Goal: Information Seeking & Learning: Learn about a topic

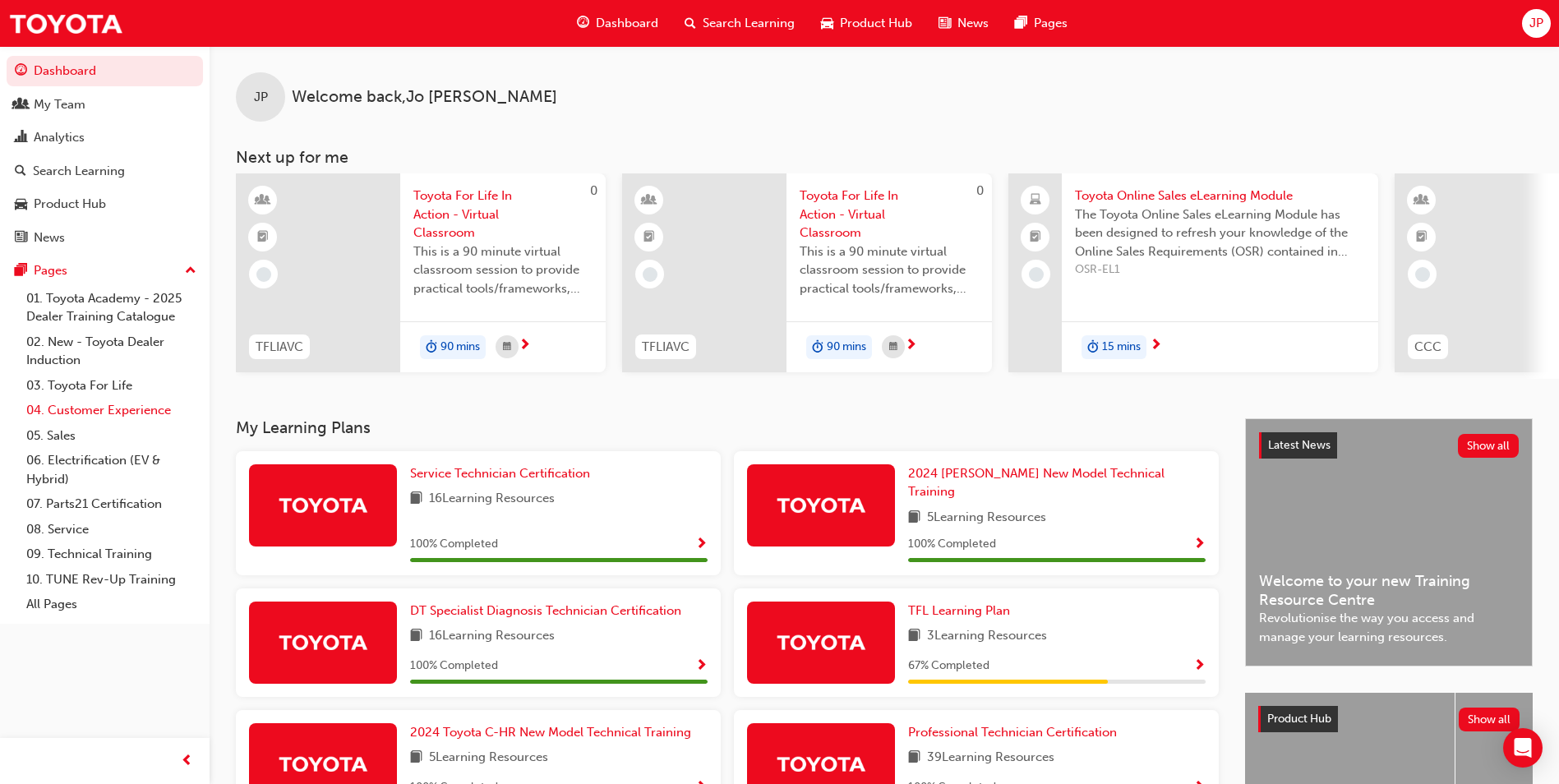
click at [112, 407] on link "04. Customer Experience" at bounding box center [112, 410] width 183 height 26
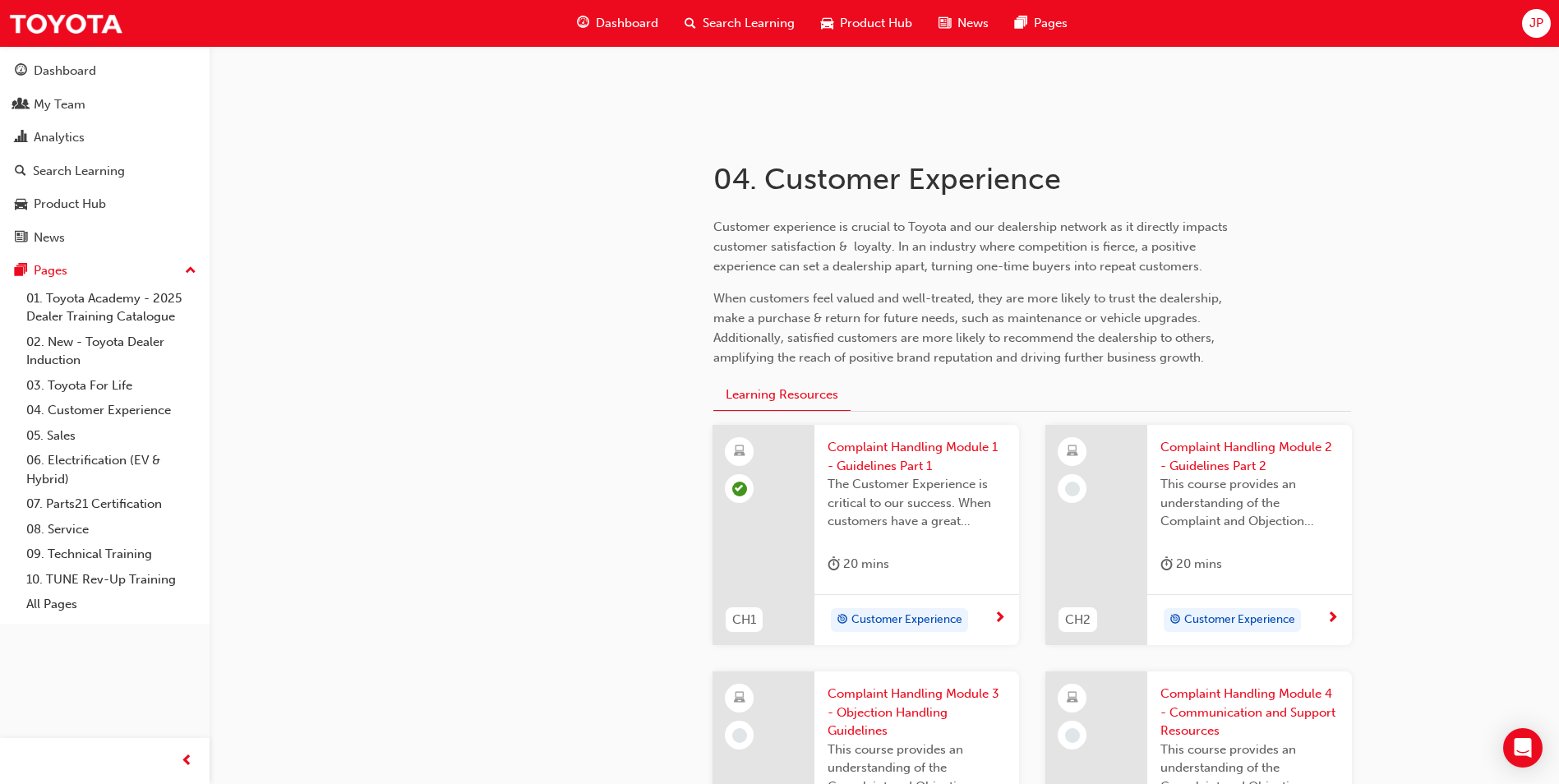
scroll to position [411, 0]
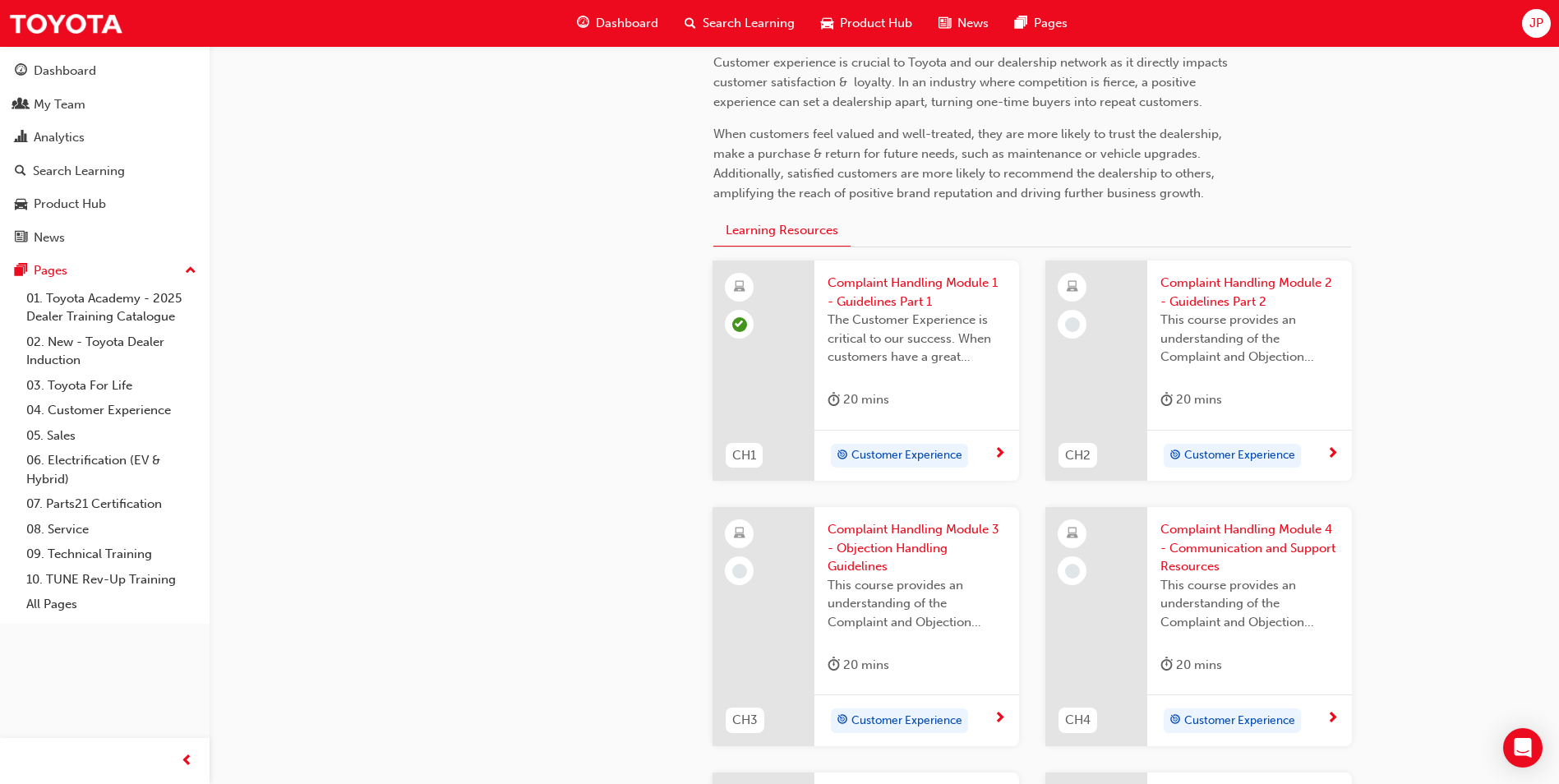
click at [1201, 336] on span "This course provides an understanding of the Complaint and Objection Handling G…" at bounding box center [1249, 338] width 178 height 56
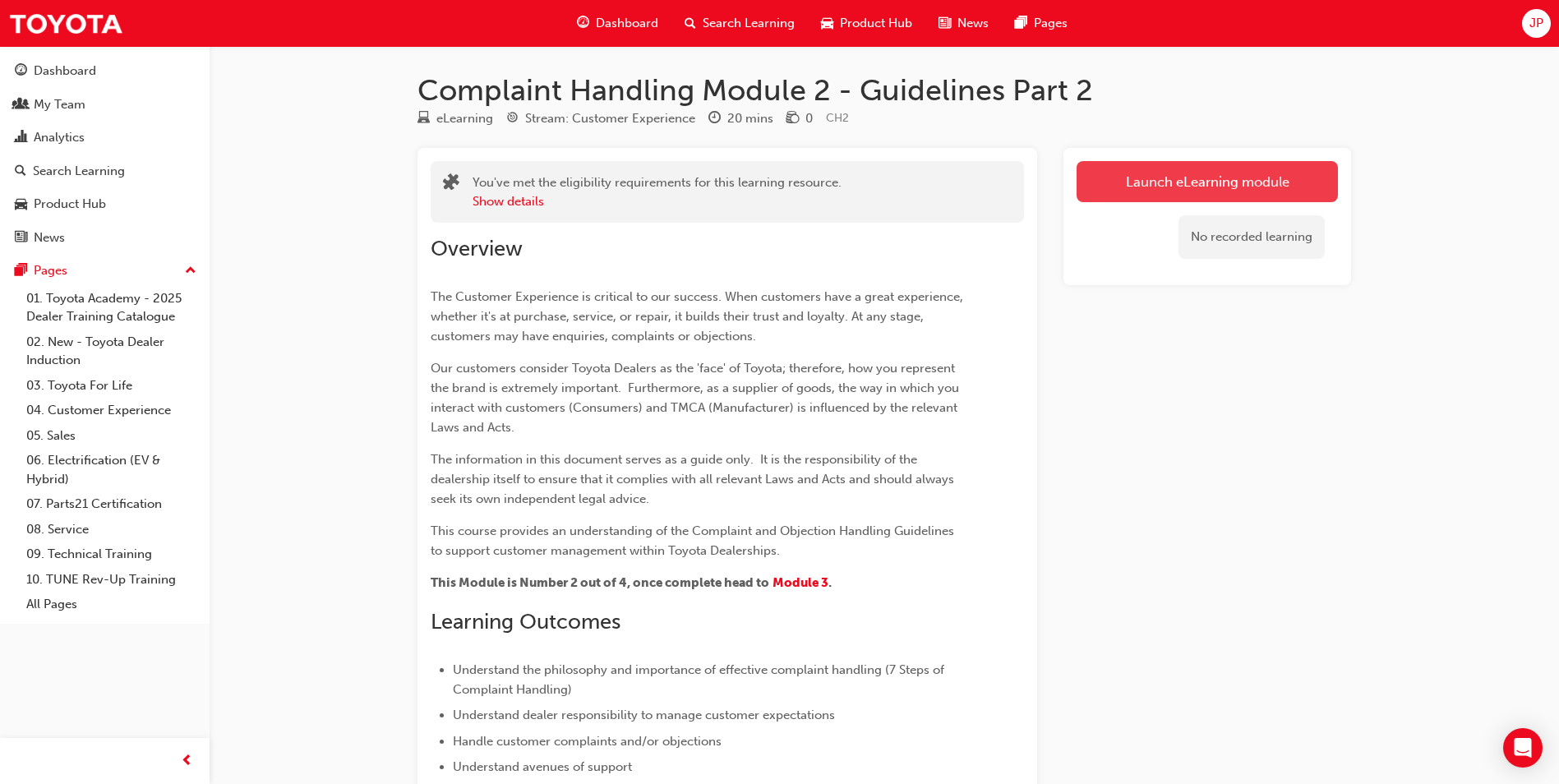
click at [1165, 178] on link "Launch eLearning module" at bounding box center [1207, 181] width 261 height 41
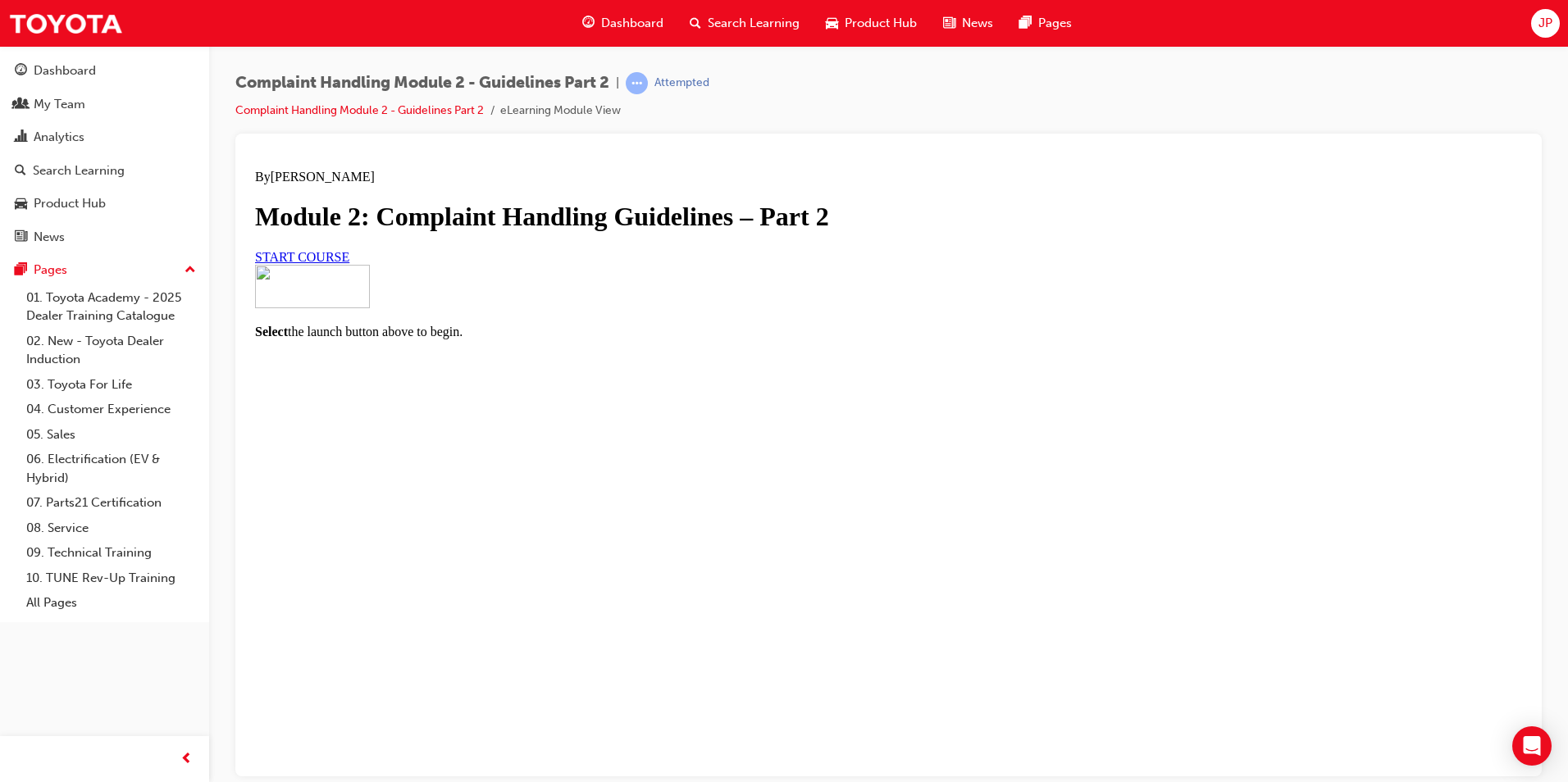
click at [350, 263] on span "START COURSE" at bounding box center [302, 256] width 95 height 14
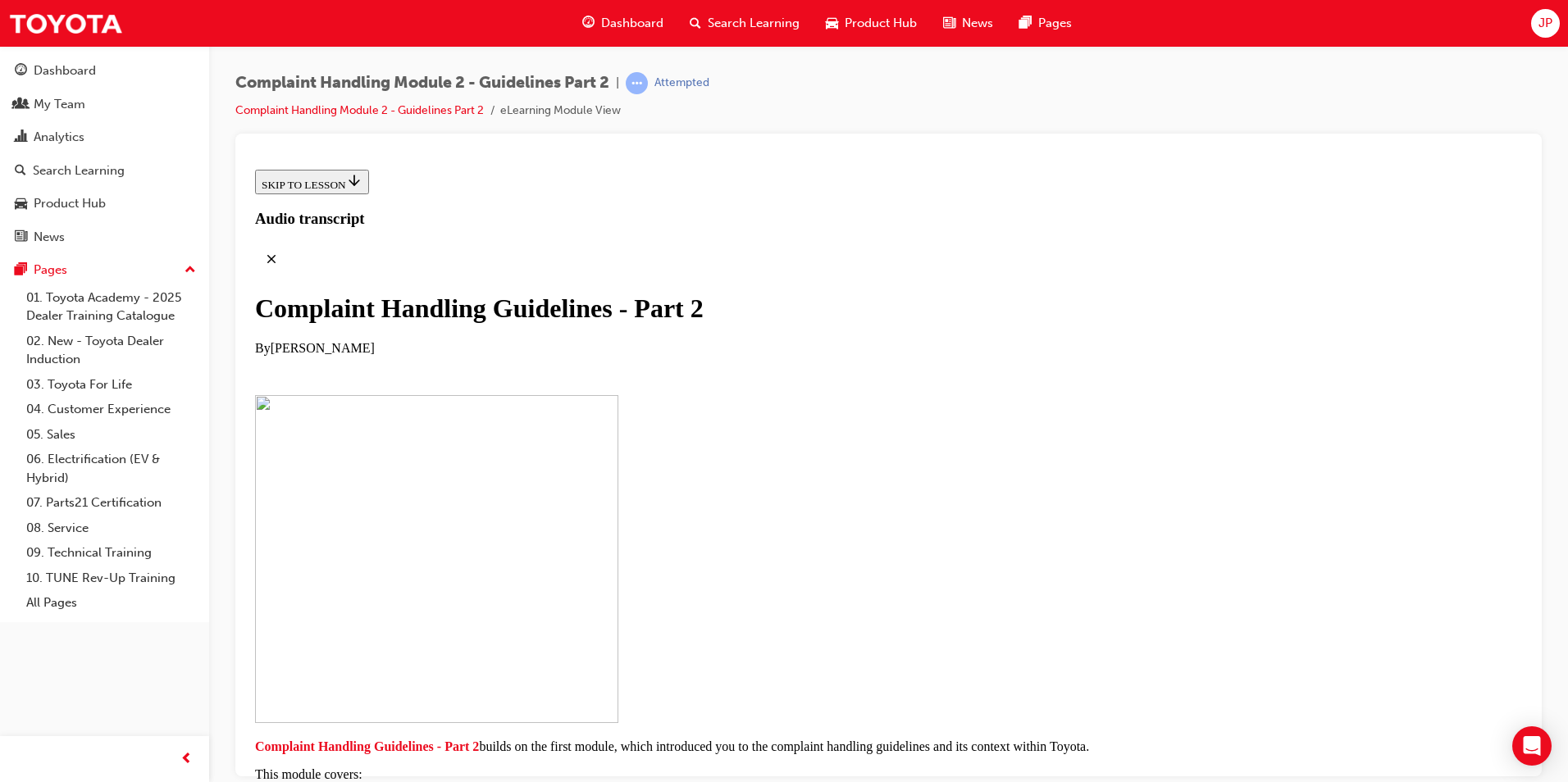
scroll to position [307, 0]
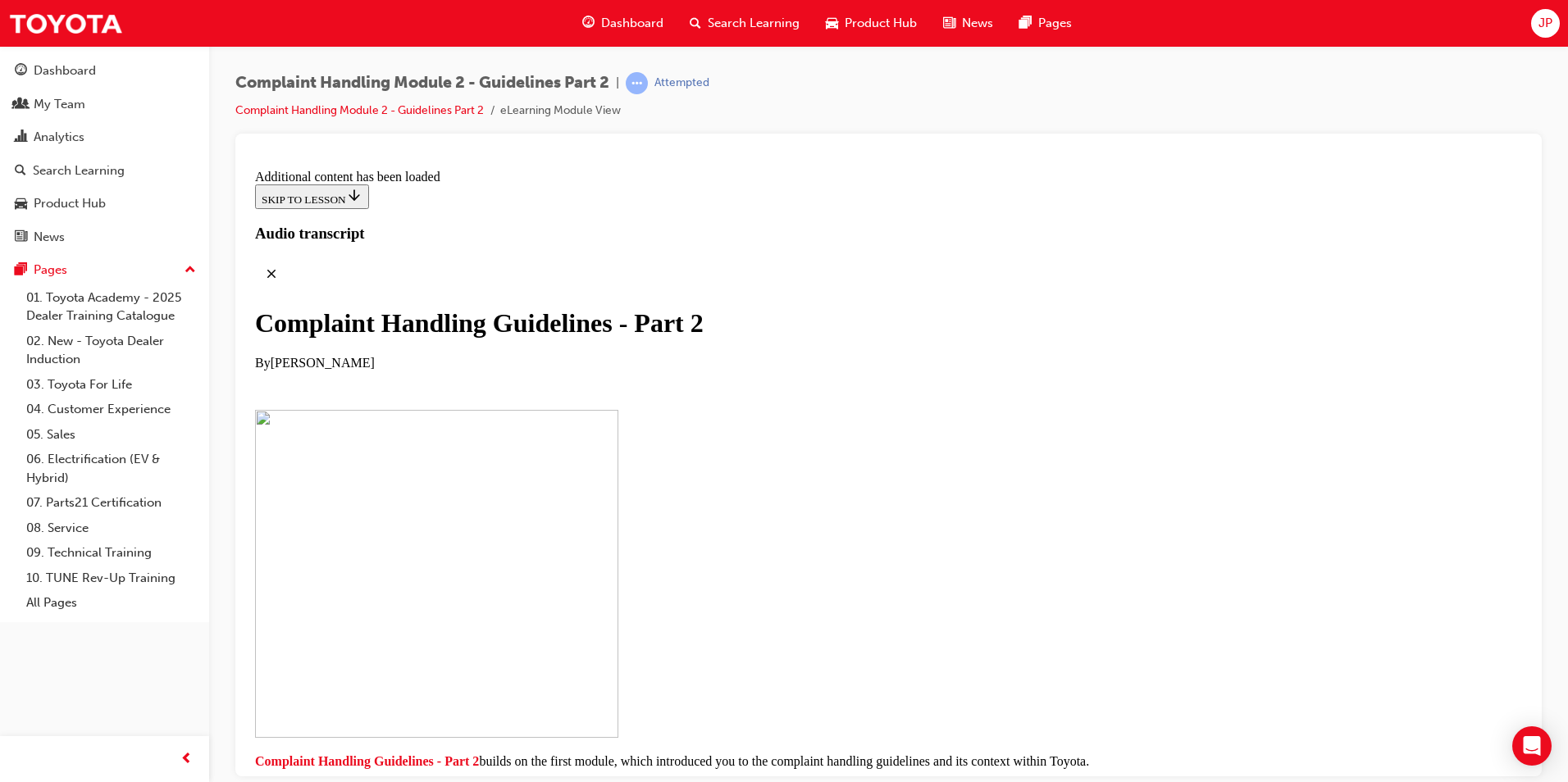
scroll to position [1246, 0]
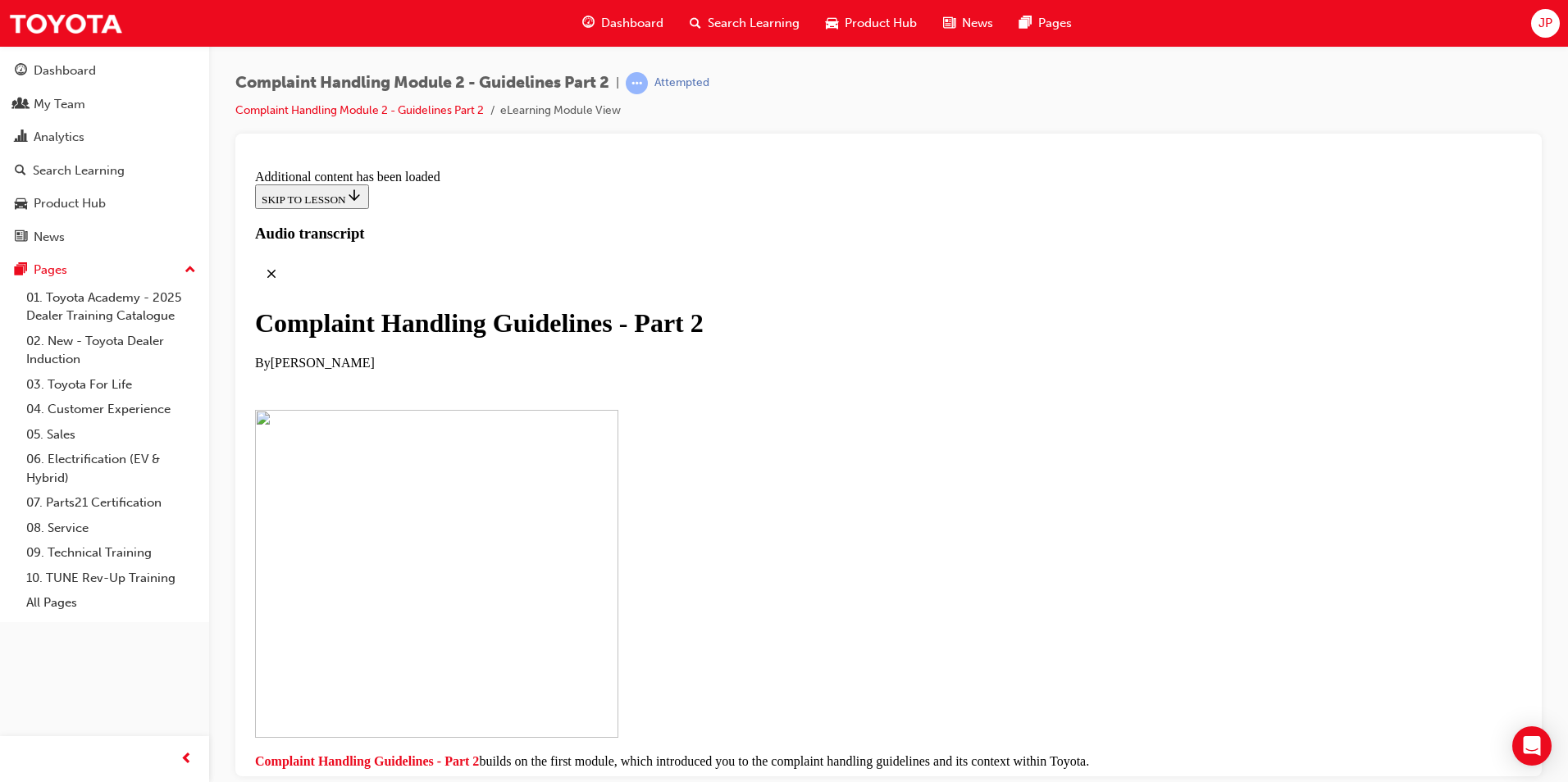
scroll to position [3394, 0]
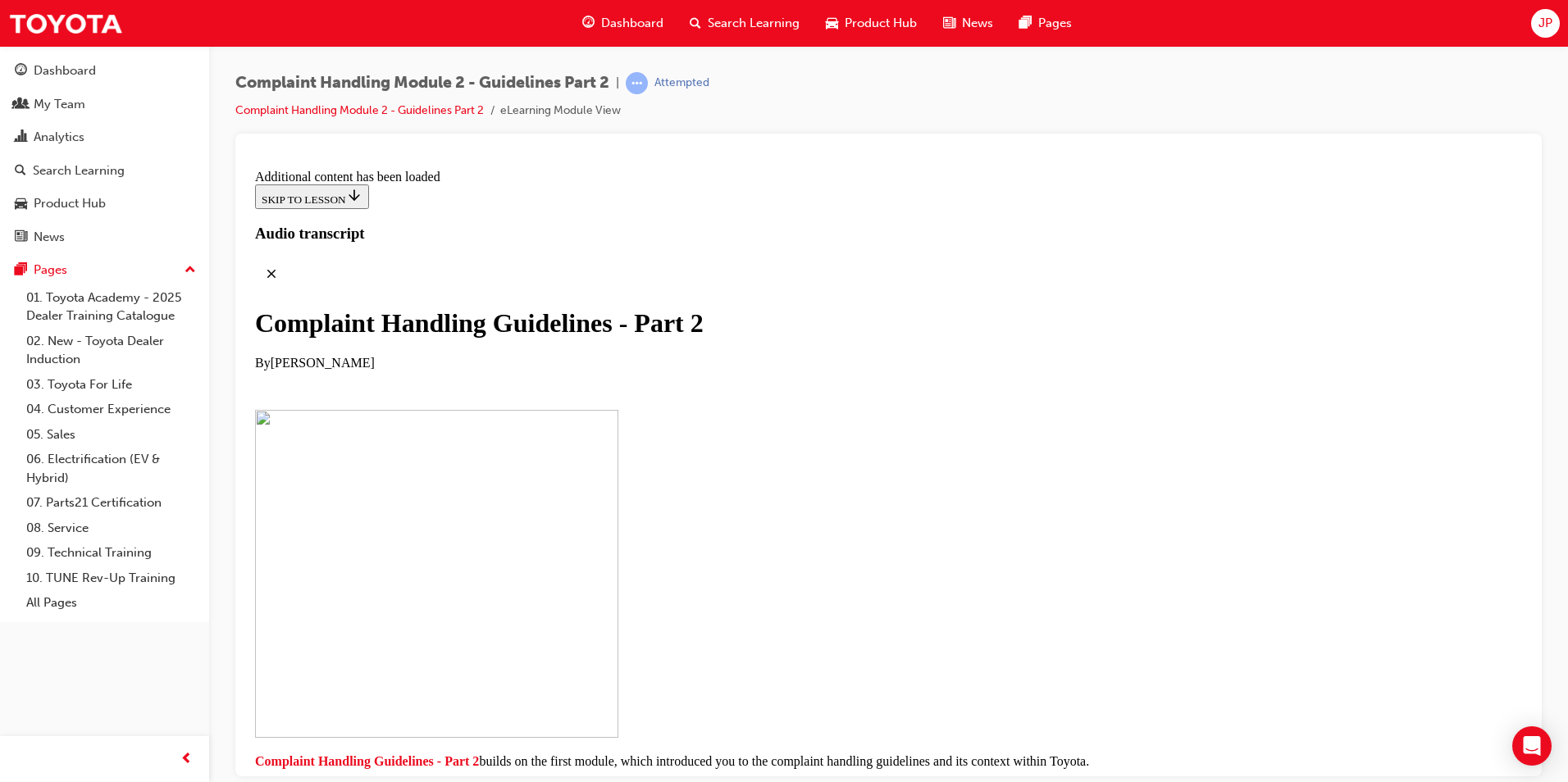
scroll to position [7122, 0]
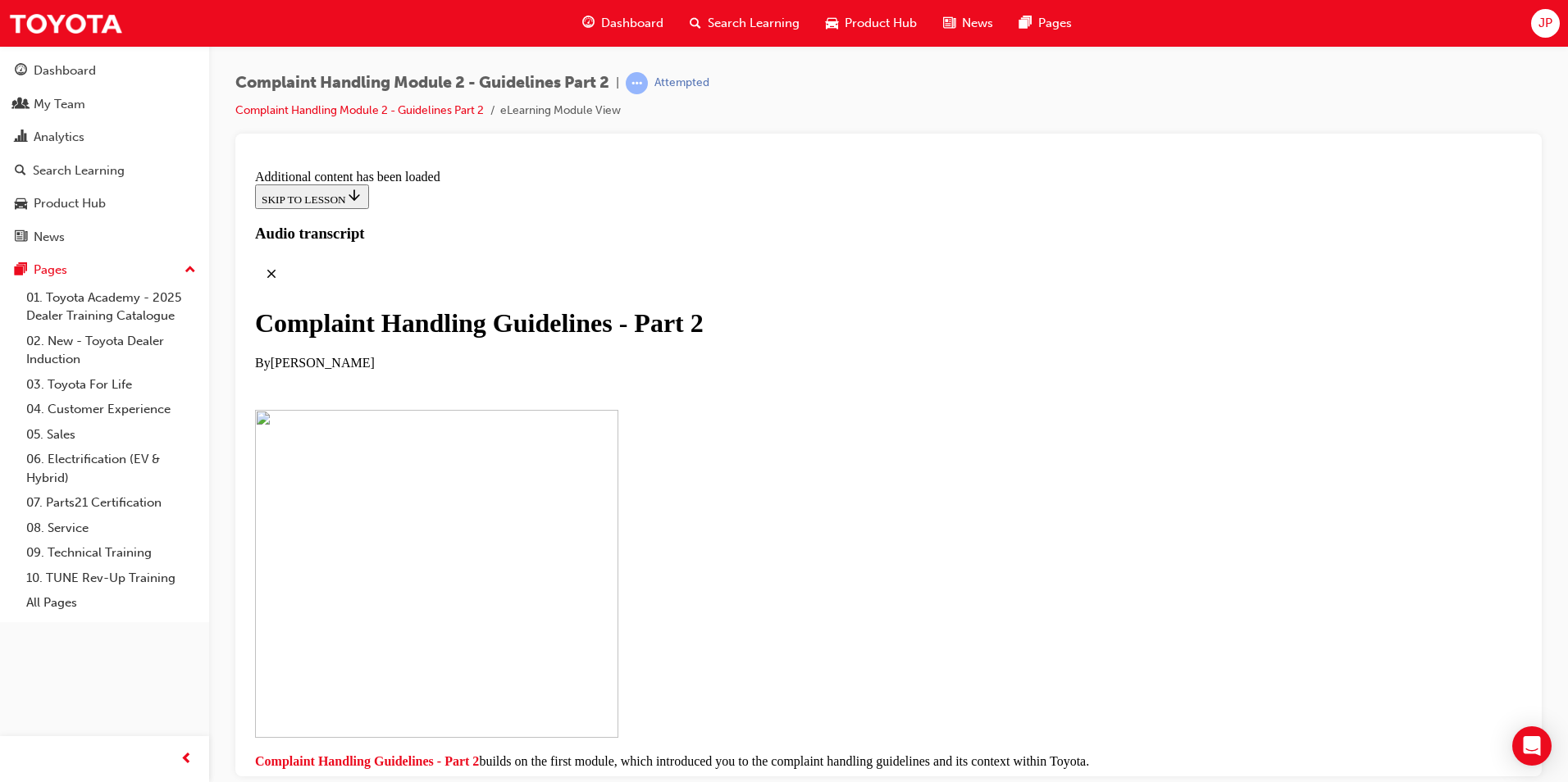
scroll to position [8384, 0]
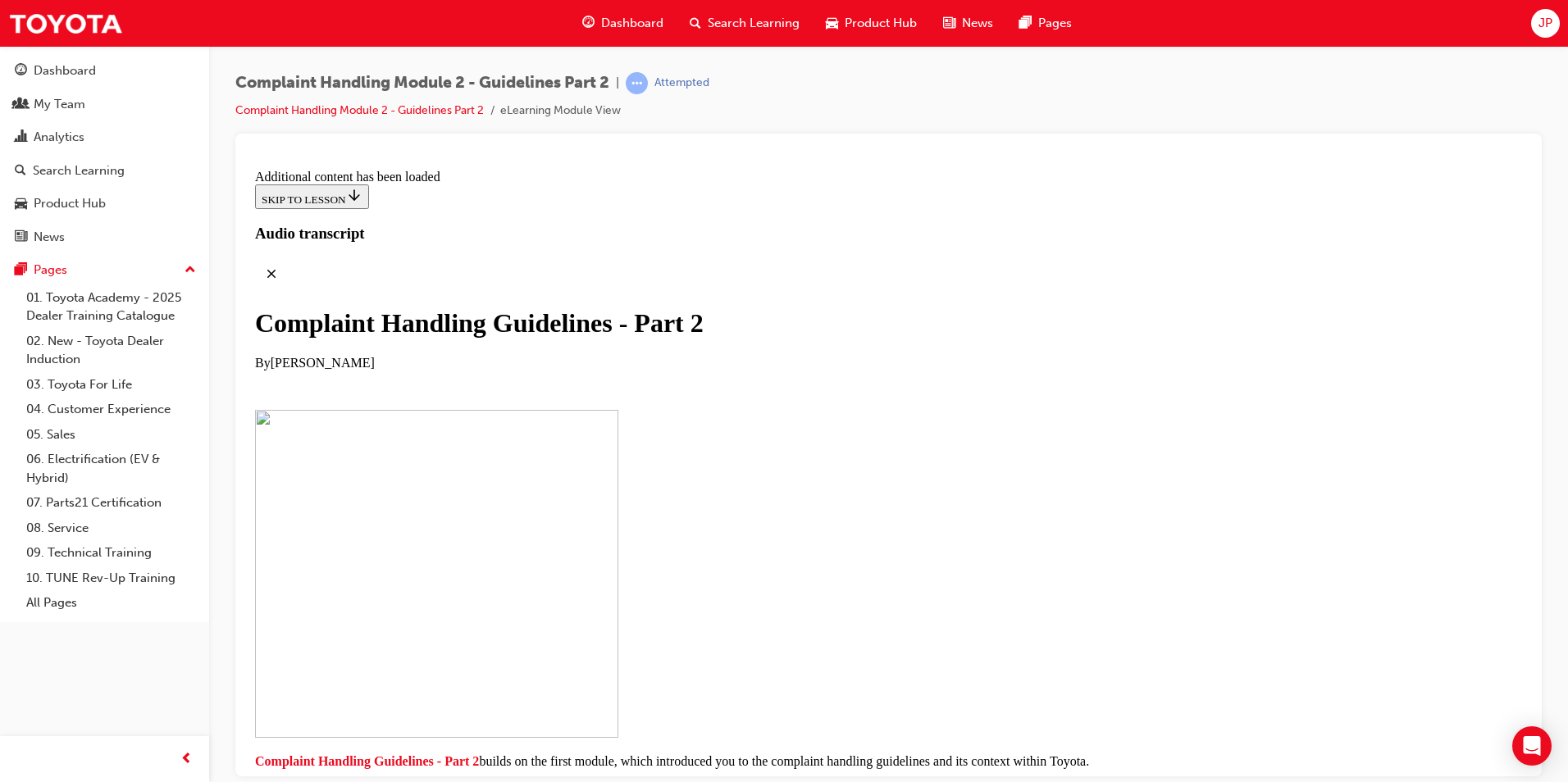
scroll to position [9552, 0]
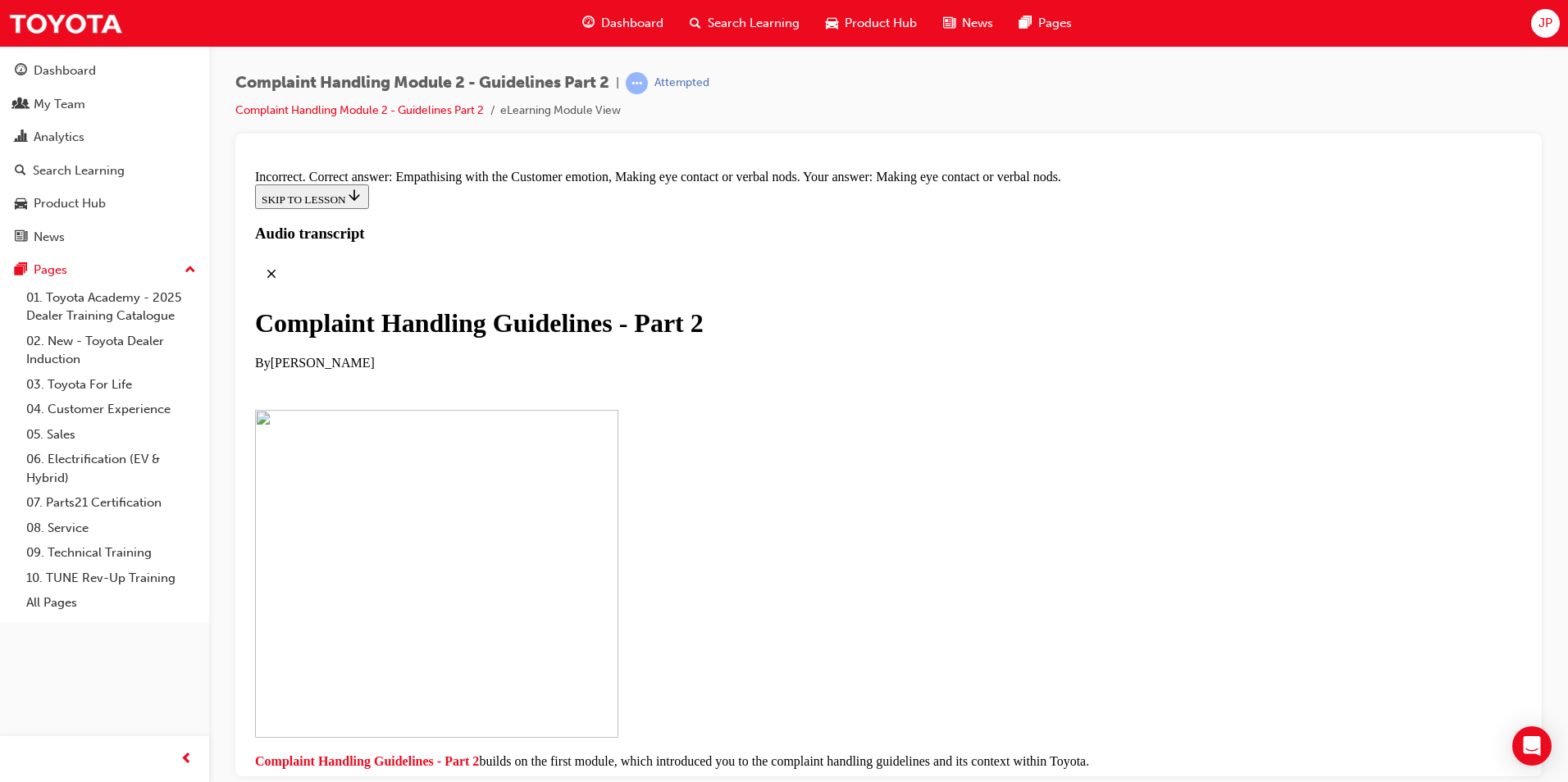
scroll to position [10886, 0]
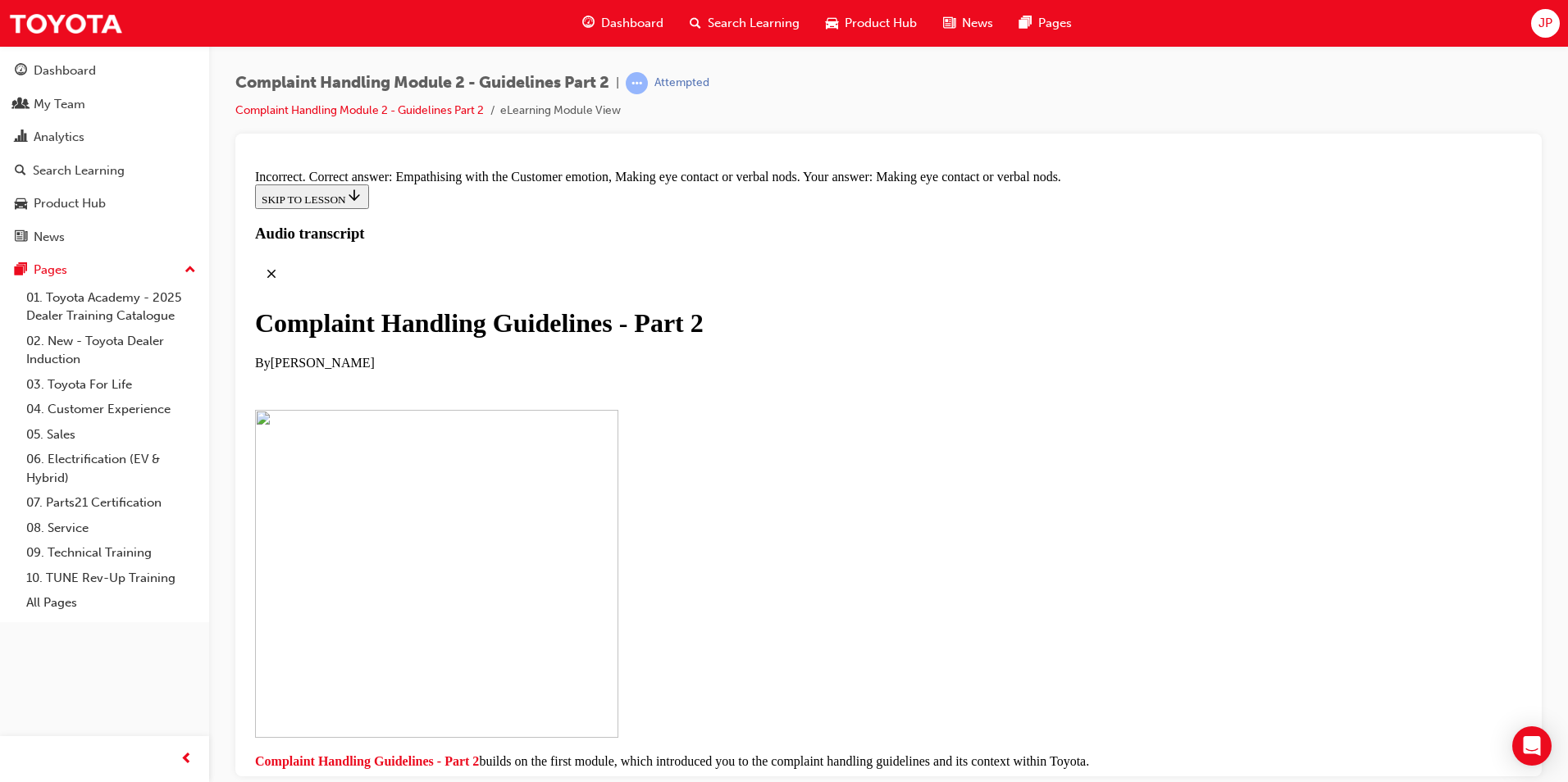
checkbox input "false"
checkbox input "true"
drag, startPoint x: 904, startPoint y: 689, endPoint x: 886, endPoint y: 679, distance: 20.6
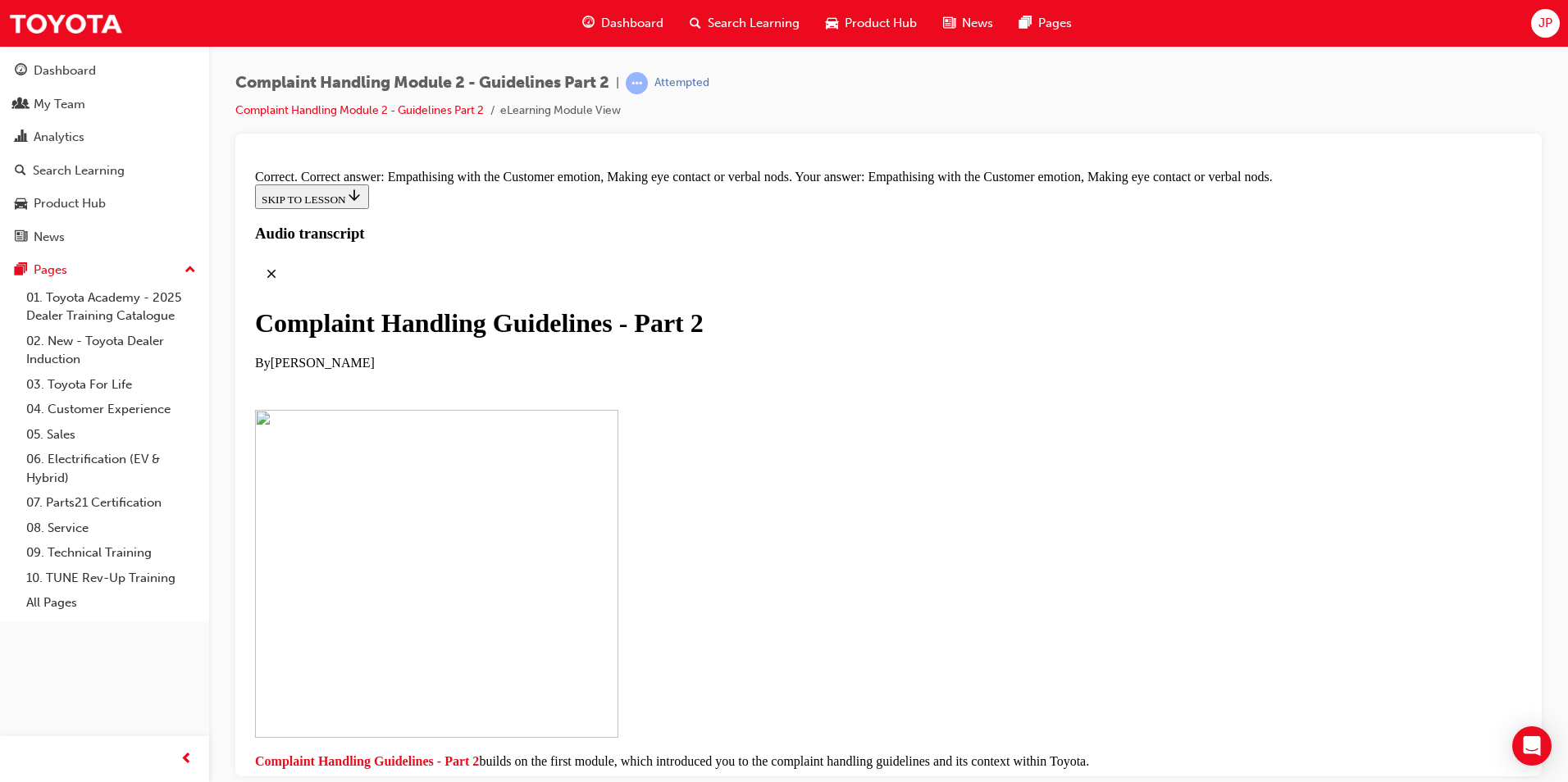
drag, startPoint x: 729, startPoint y: 439, endPoint x: 1014, endPoint y: 271, distance: 330.8
drag, startPoint x: 769, startPoint y: 595, endPoint x: 1045, endPoint y: 371, distance: 355.5
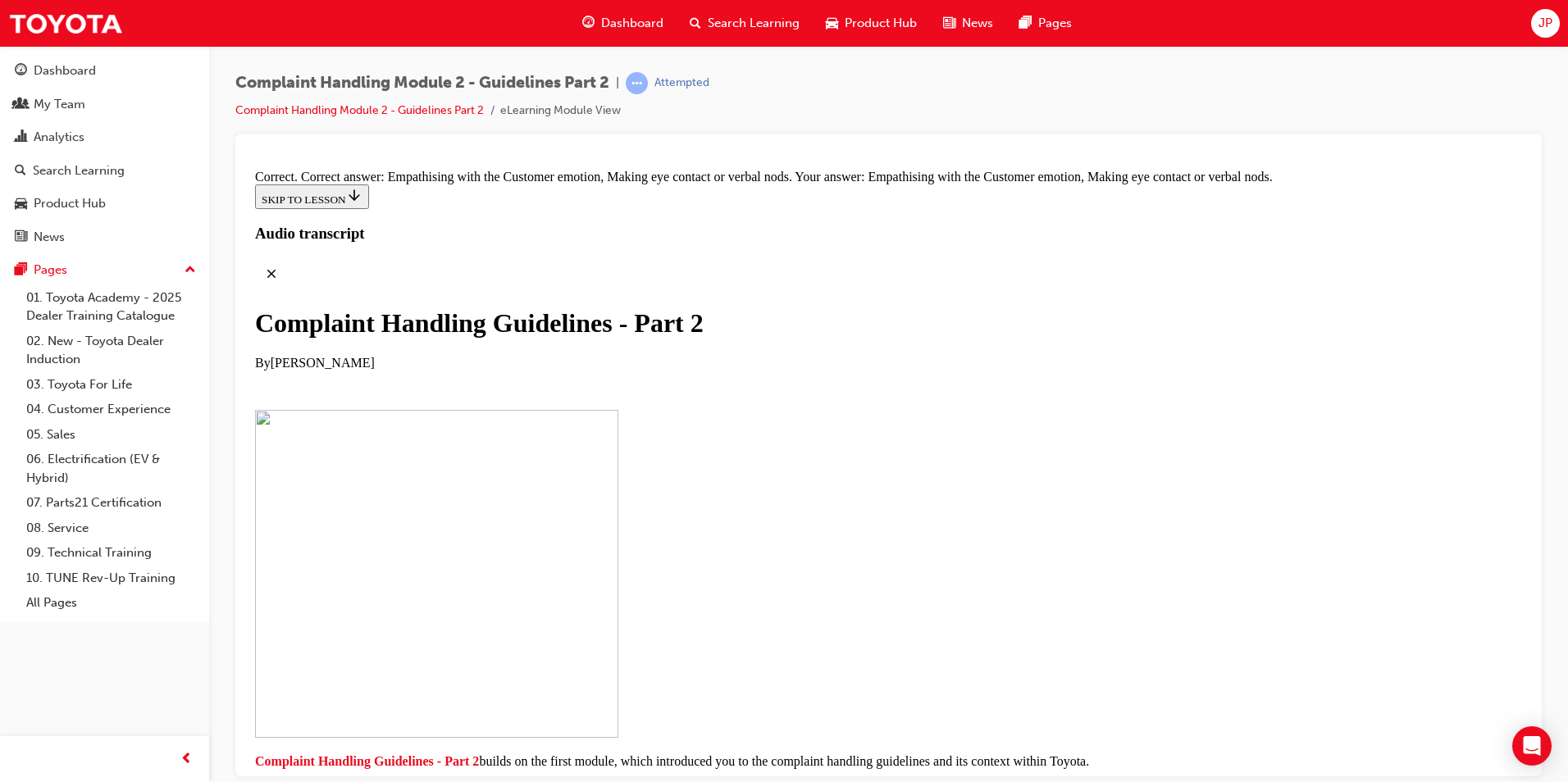
drag, startPoint x: 748, startPoint y: 603, endPoint x: 1035, endPoint y: 357, distance: 378.0
drag, startPoint x: 772, startPoint y: 520, endPoint x: 1059, endPoint y: 441, distance: 297.7
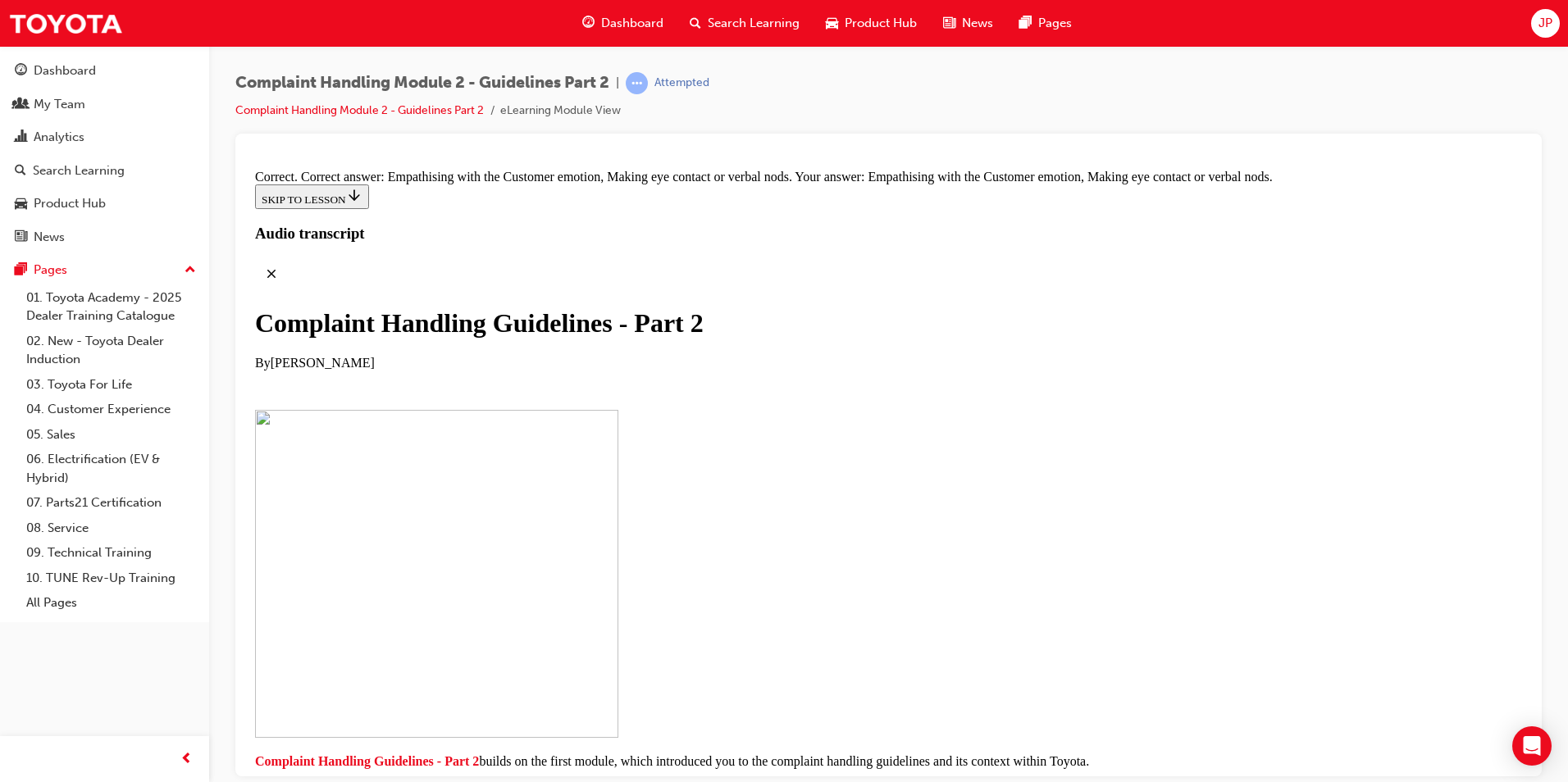
drag, startPoint x: 780, startPoint y: 512, endPoint x: 1047, endPoint y: 512, distance: 267.0
drag, startPoint x: 772, startPoint y: 618, endPoint x: 1057, endPoint y: 619, distance: 285.0
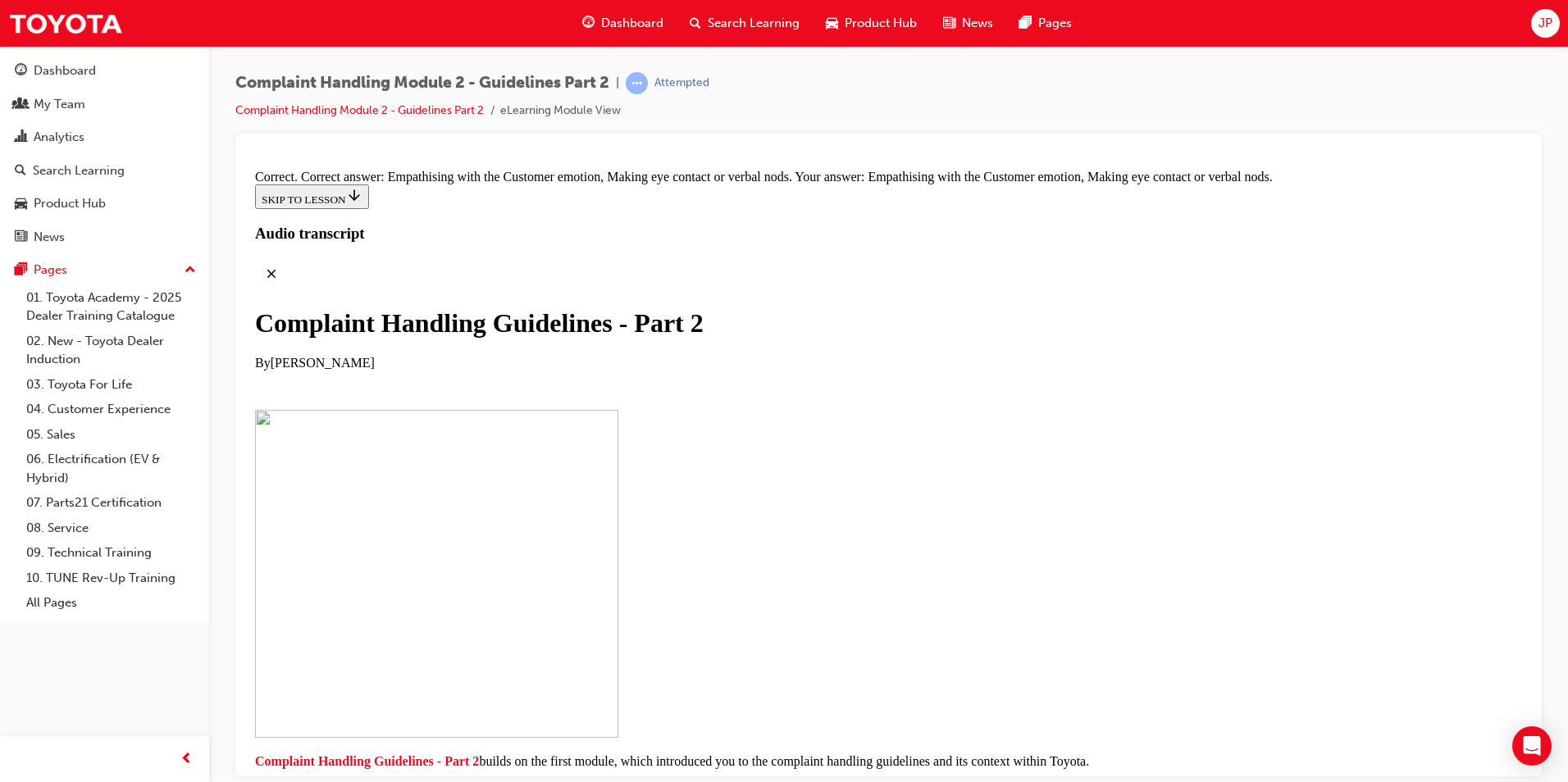
drag, startPoint x: 783, startPoint y: 687, endPoint x: 1077, endPoint y: 685, distance: 294.0
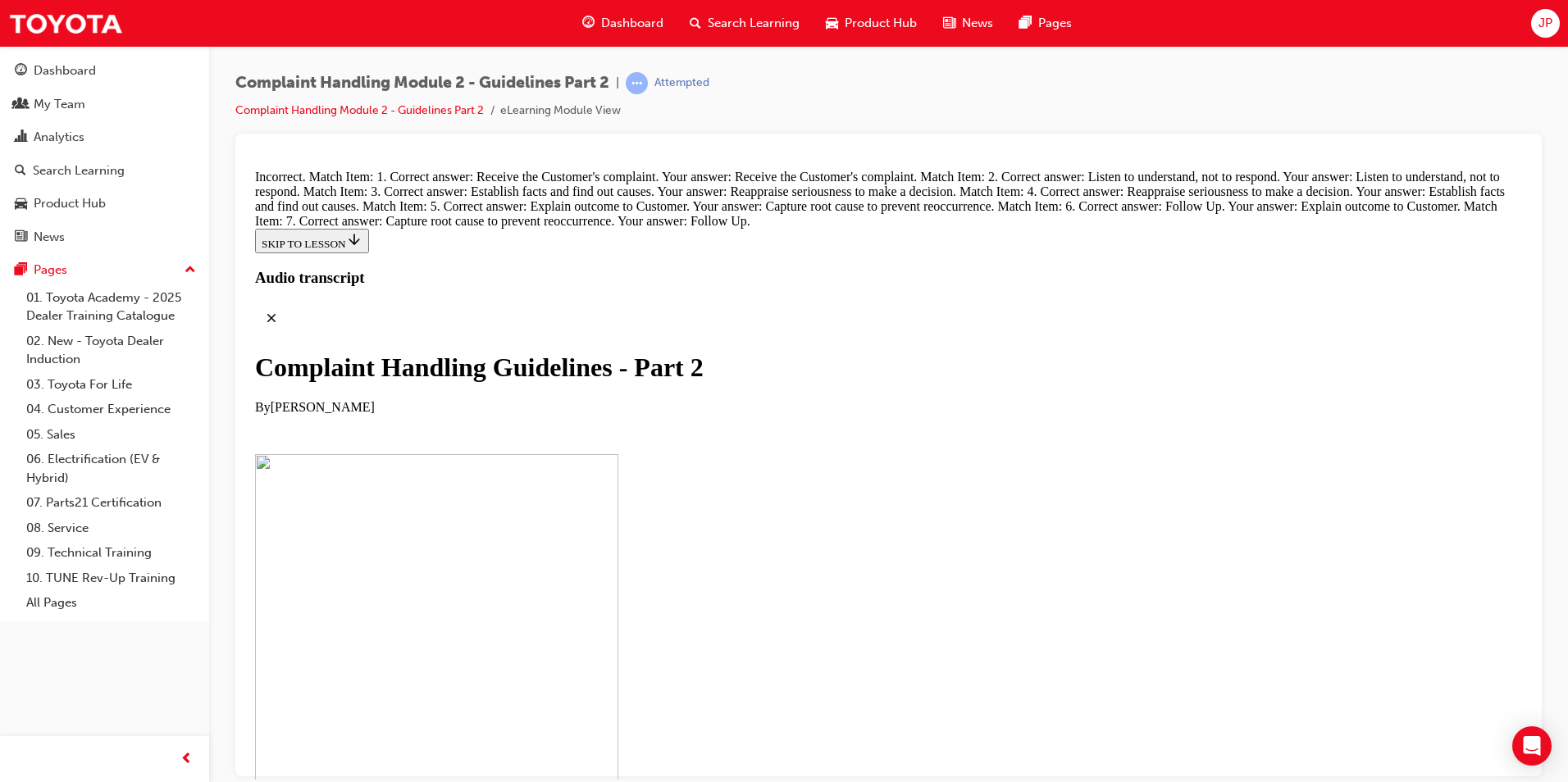
drag, startPoint x: 753, startPoint y: 664, endPoint x: 1033, endPoint y: 230, distance: 516.5
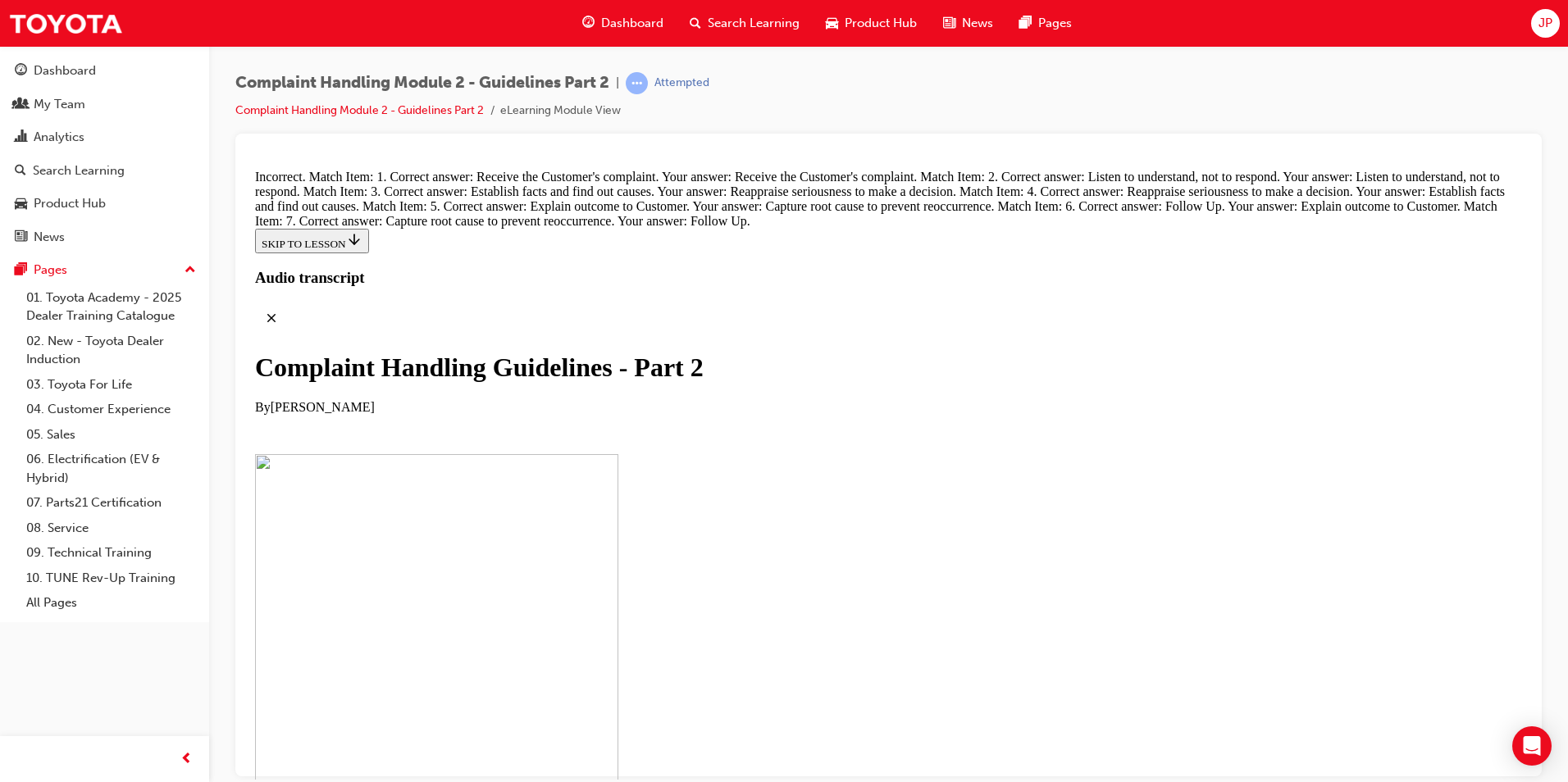
drag, startPoint x: 685, startPoint y: 493, endPoint x: 940, endPoint y: 497, distance: 255.0
drag, startPoint x: 783, startPoint y: 573, endPoint x: 845, endPoint y: 573, distance: 62.0
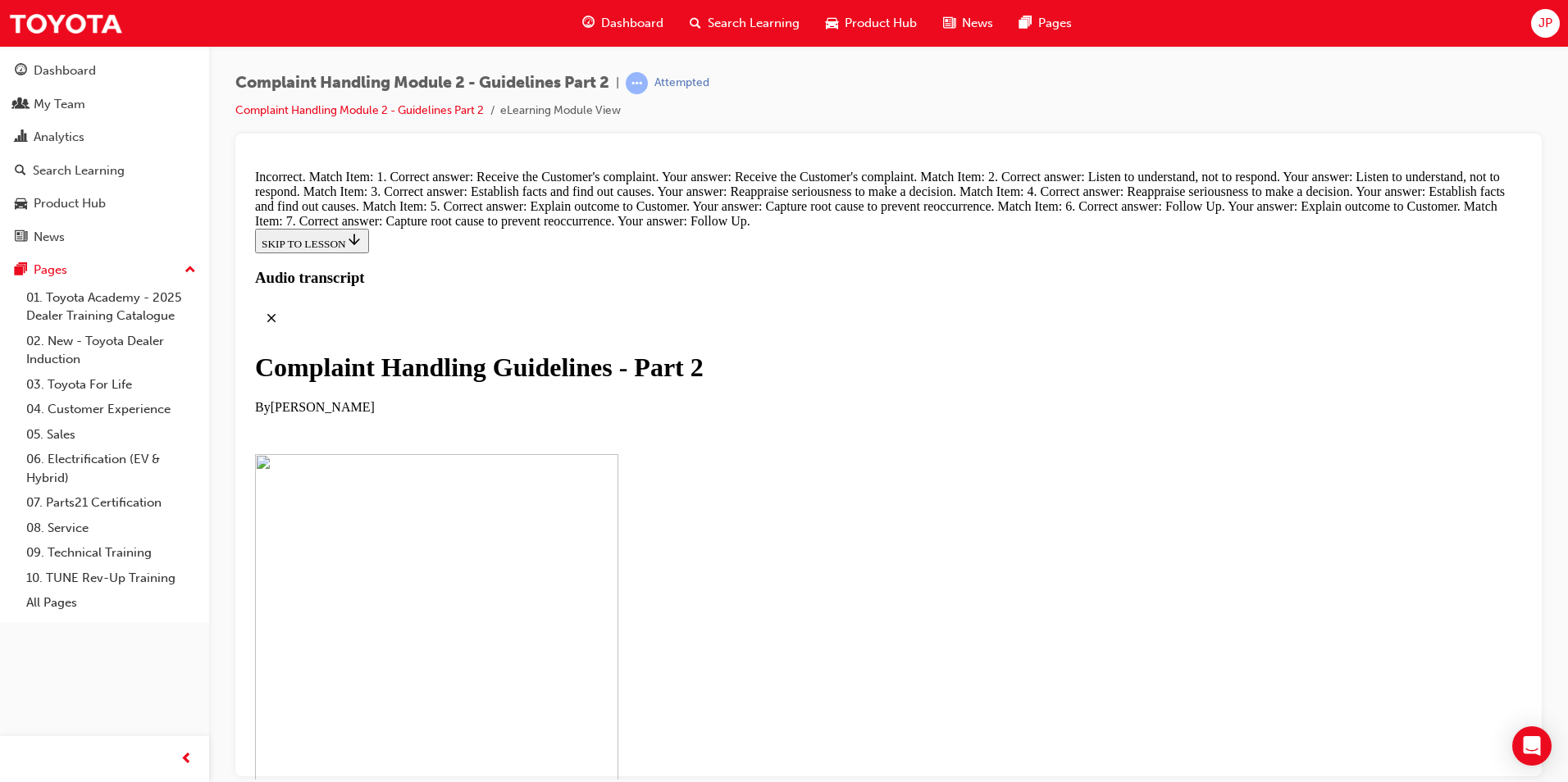
drag, startPoint x: 779, startPoint y: 643, endPoint x: 844, endPoint y: 538, distance: 123.5
drag, startPoint x: 812, startPoint y: 752, endPoint x: 821, endPoint y: 725, distance: 28.5
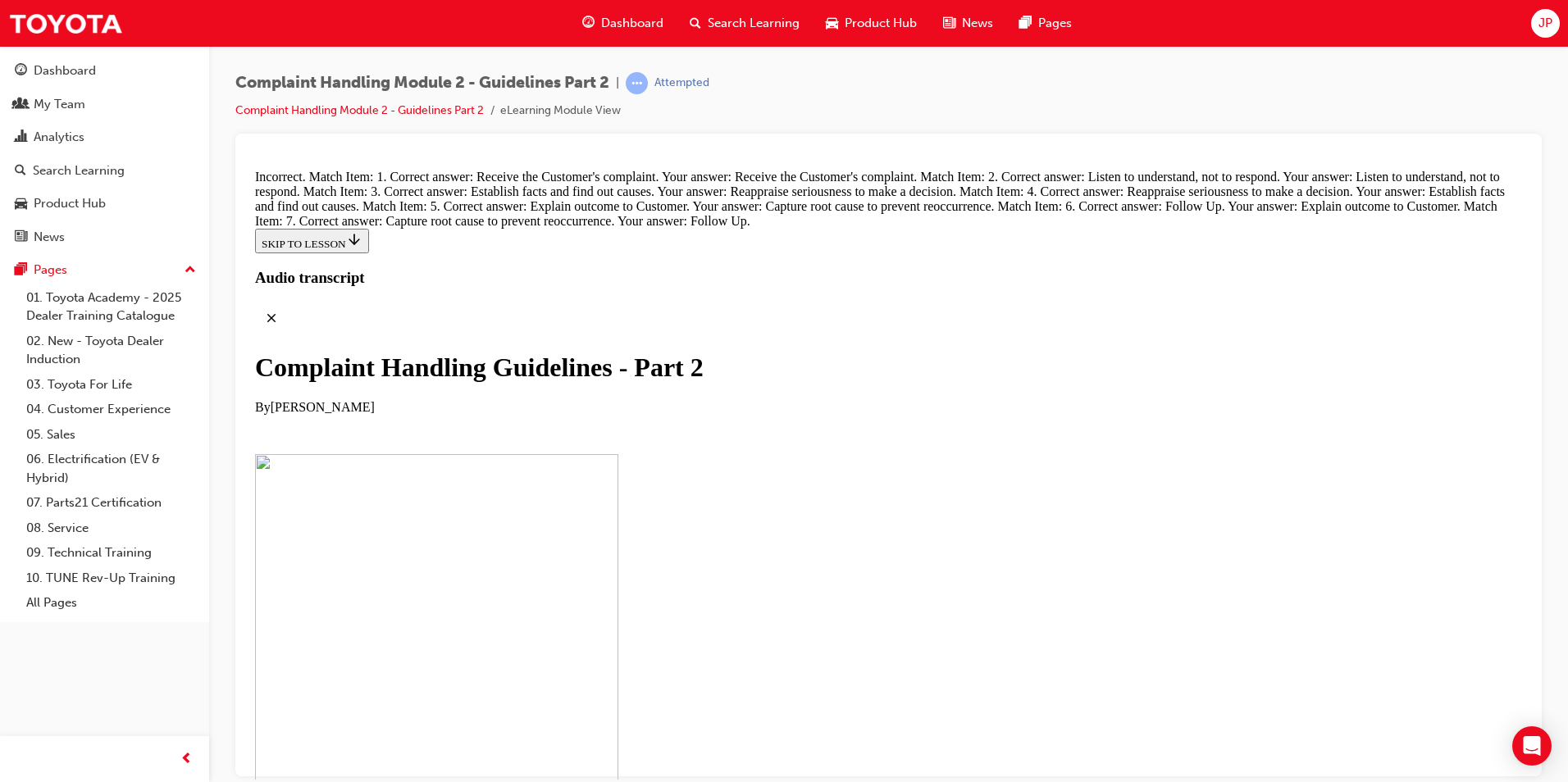
scroll to position [11502, 0]
drag, startPoint x: 746, startPoint y: 738, endPoint x: 786, endPoint y: 476, distance: 265.0
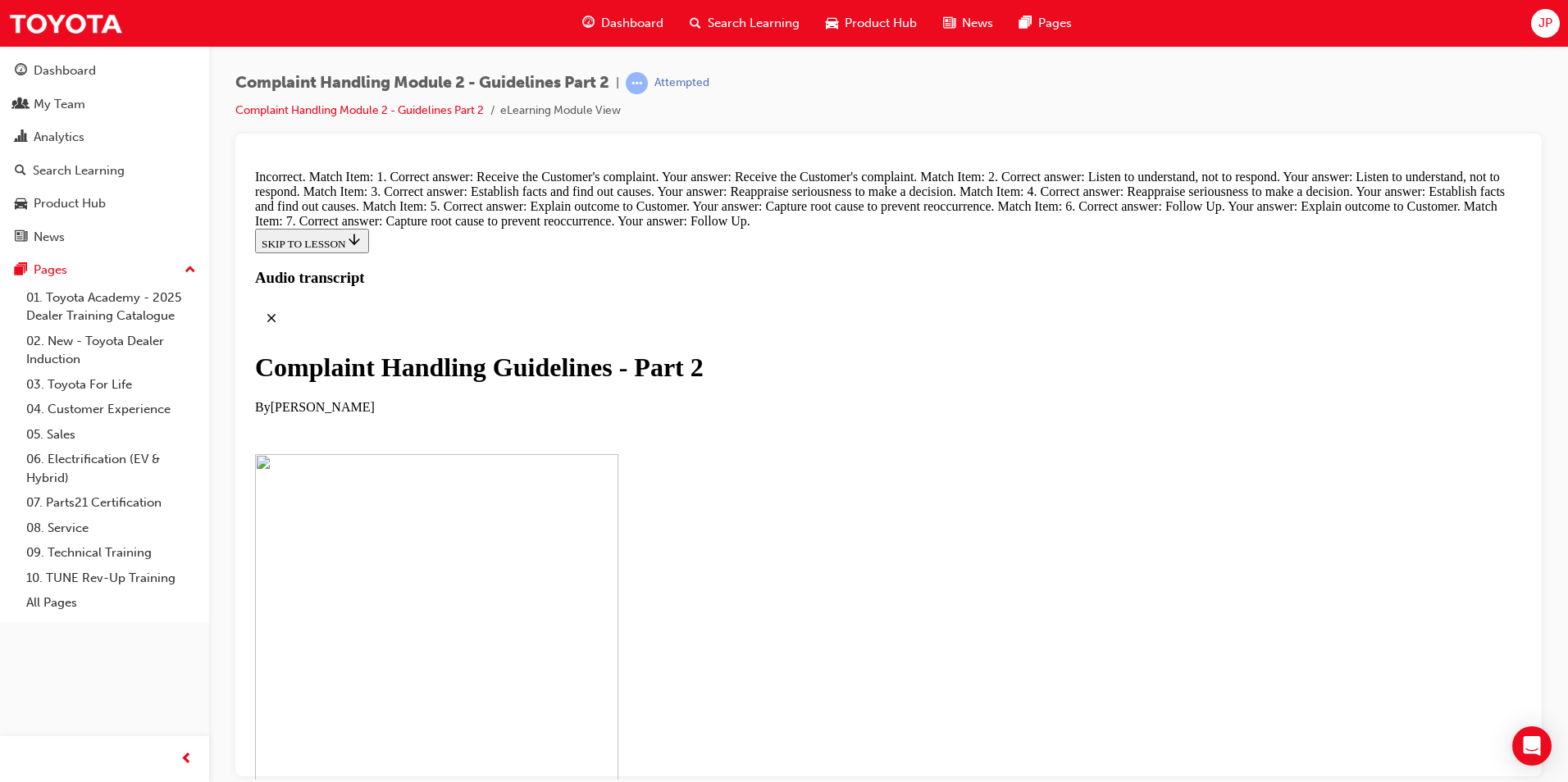
drag, startPoint x: 745, startPoint y: 737, endPoint x: 786, endPoint y: 557, distance: 184.6
drag, startPoint x: 777, startPoint y: 723, endPoint x: 822, endPoint y: 624, distance: 108.7
drag, startPoint x: 786, startPoint y: 642, endPoint x: 788, endPoint y: 723, distance: 81.0
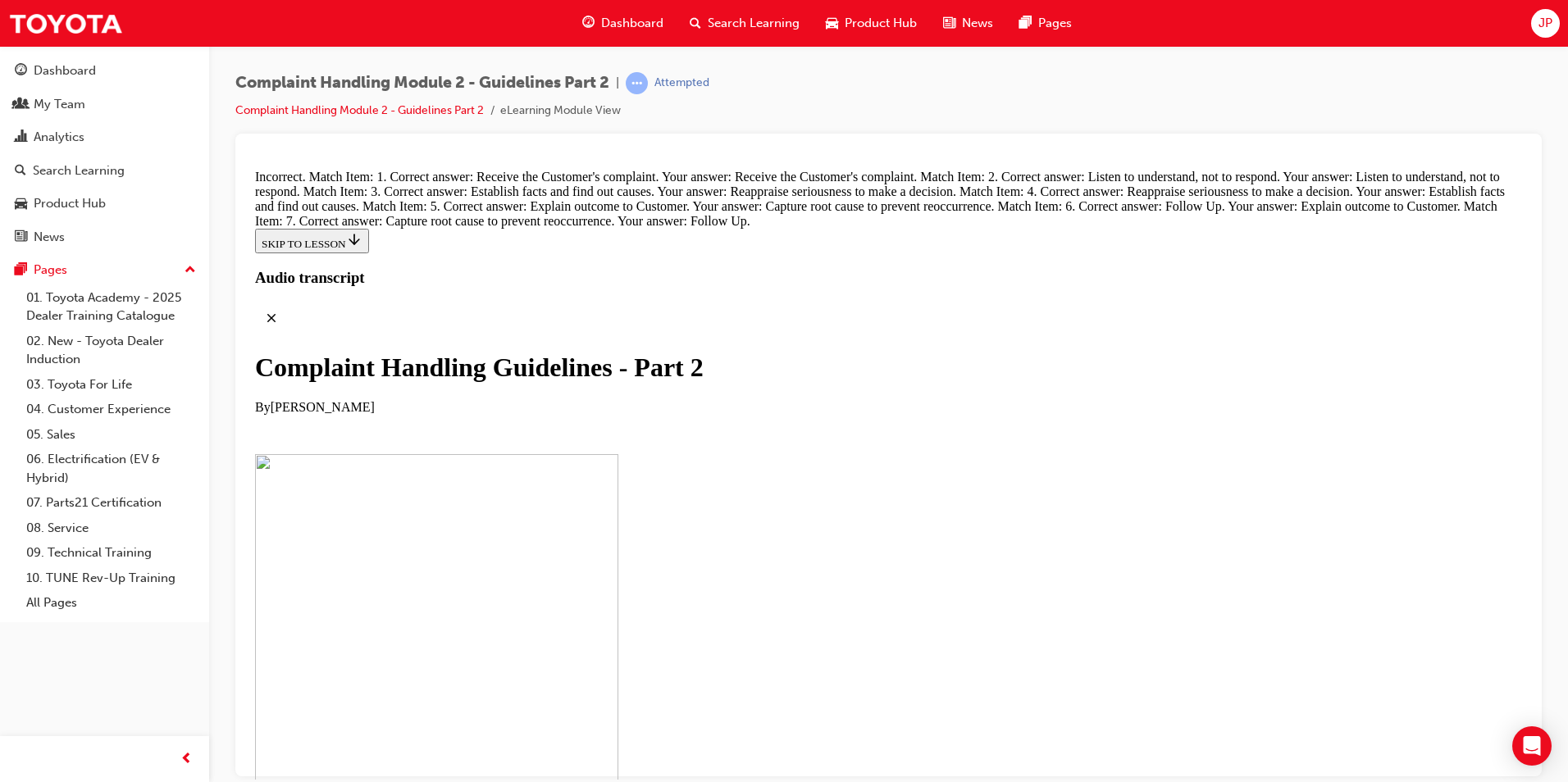
drag, startPoint x: 763, startPoint y: 628, endPoint x: 814, endPoint y: 630, distance: 51.0
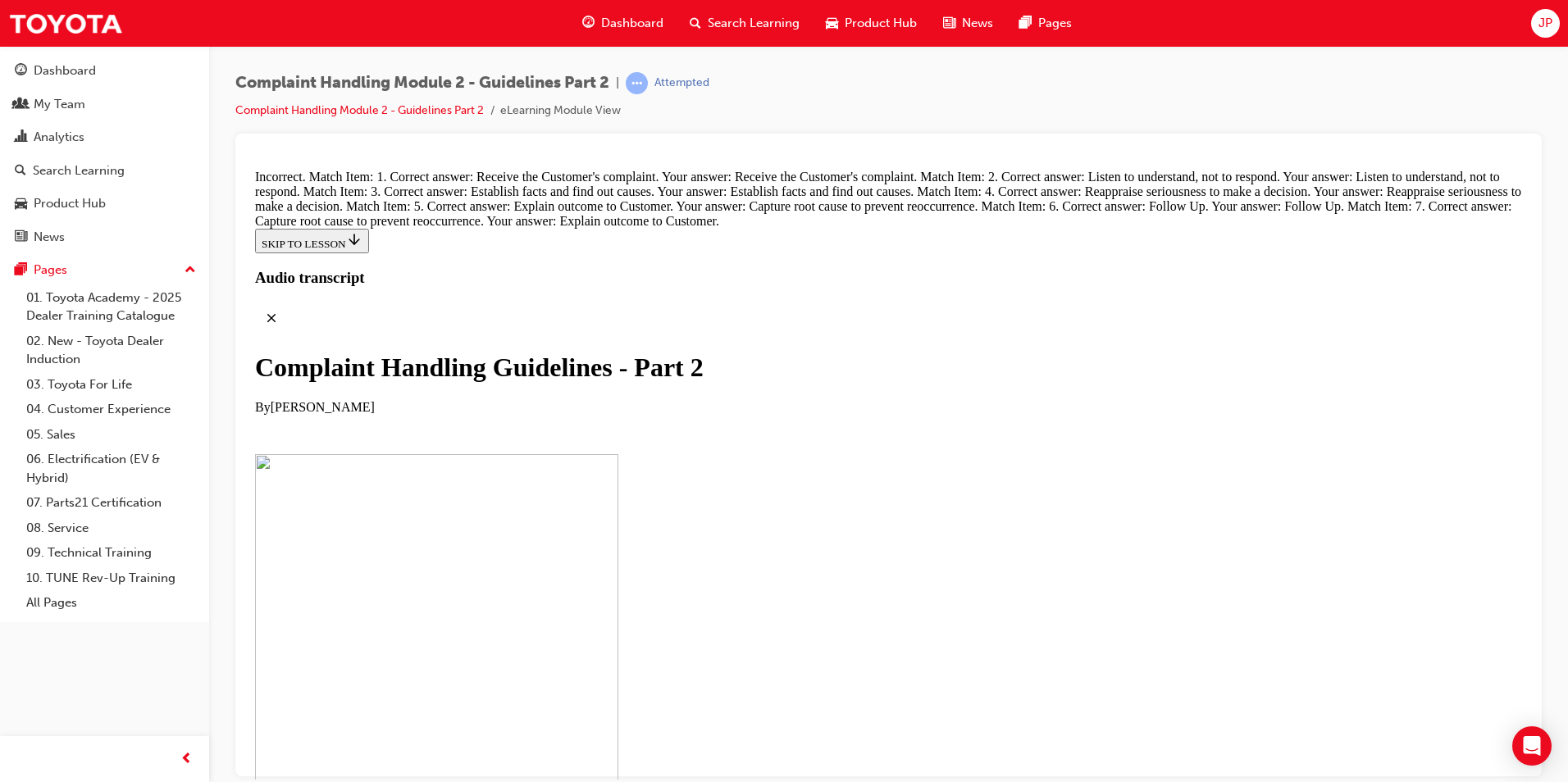
drag, startPoint x: 818, startPoint y: 754, endPoint x: 859, endPoint y: 252, distance: 503.7
drag, startPoint x: 775, startPoint y: 468, endPoint x: 818, endPoint y: 385, distance: 93.5
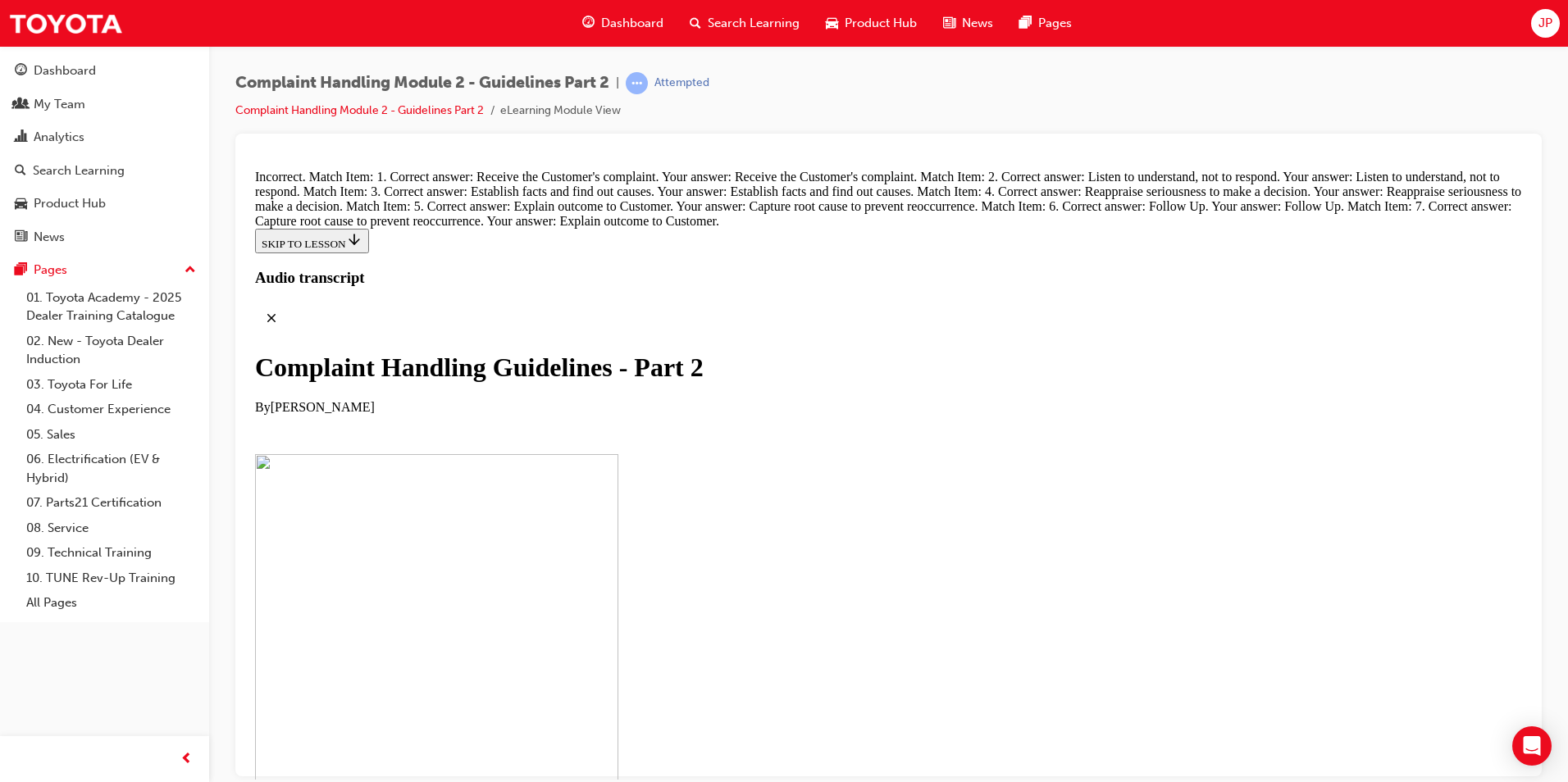
drag, startPoint x: 782, startPoint y: 644, endPoint x: 822, endPoint y: 472, distance: 176.6
drag, startPoint x: 792, startPoint y: 719, endPoint x: 834, endPoint y: 552, distance: 172.2
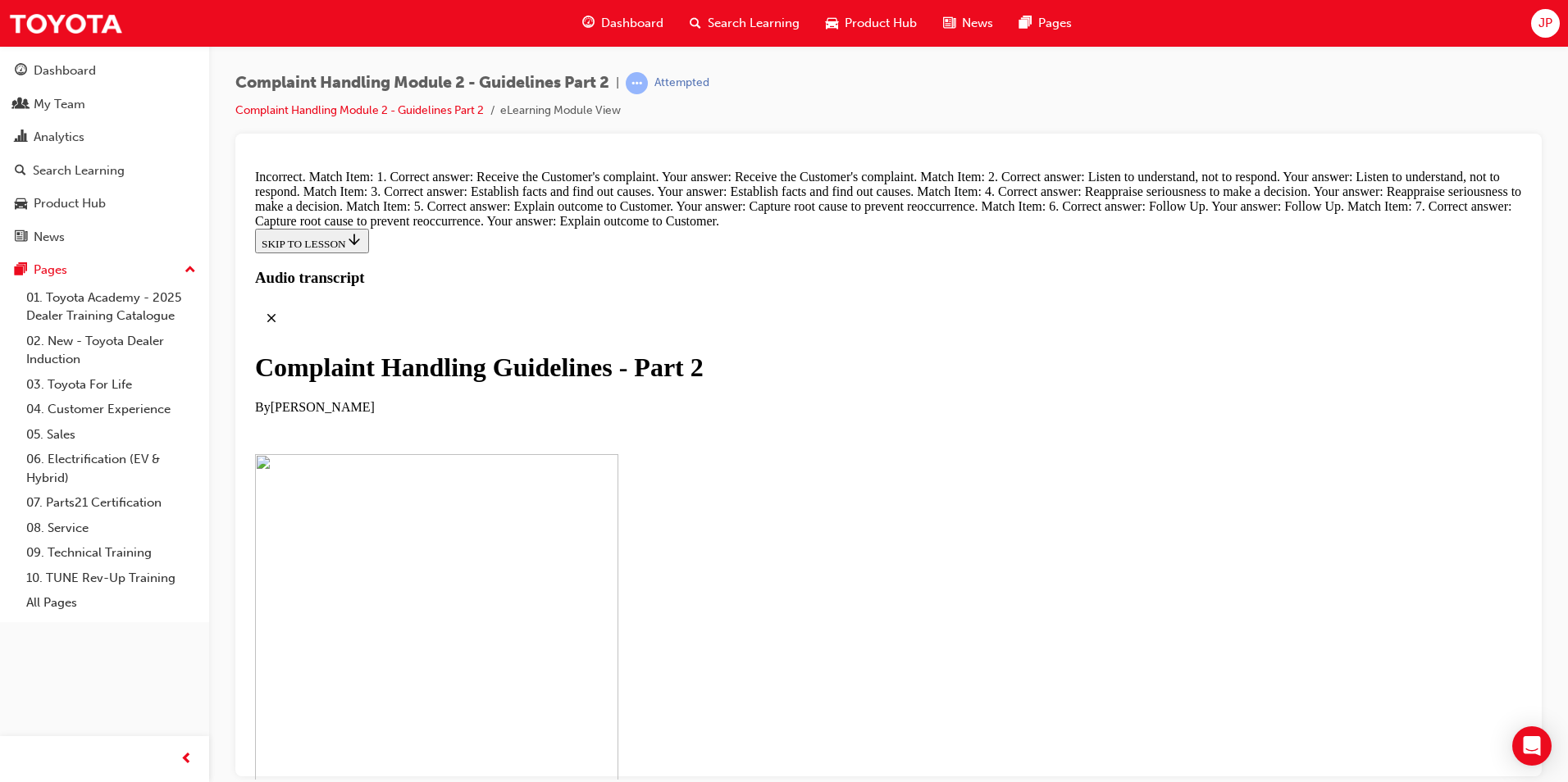
scroll to position [11501, 0]
drag, startPoint x: 792, startPoint y: 553, endPoint x: 836, endPoint y: 638, distance: 95.7
drag, startPoint x: 749, startPoint y: 740, endPoint x: 797, endPoint y: 551, distance: 195.0
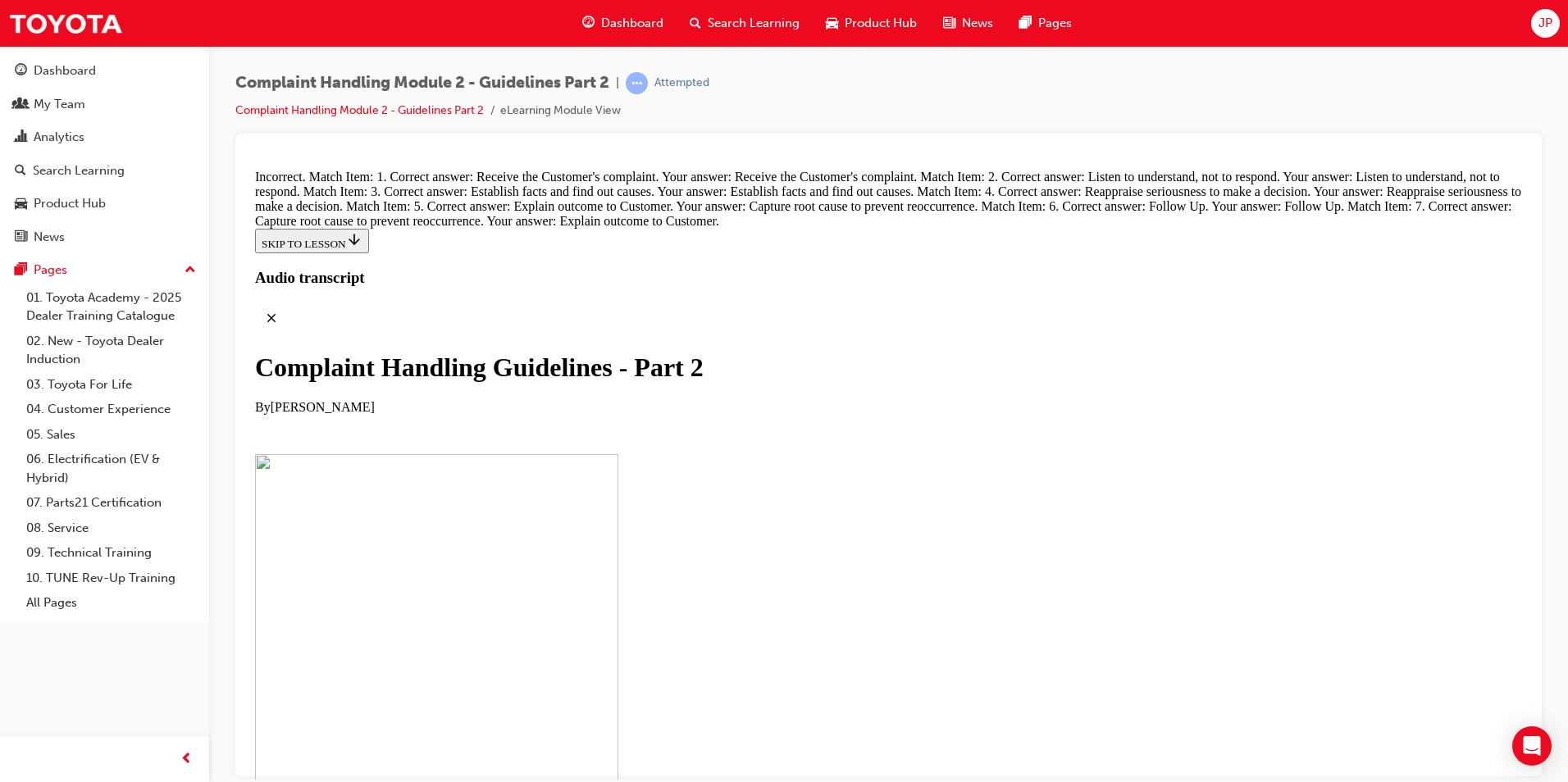
drag, startPoint x: 772, startPoint y: 717, endPoint x: 813, endPoint y: 713, distance: 41.2
drag, startPoint x: 811, startPoint y: 719, endPoint x: 815, endPoint y: 221, distance: 498.0
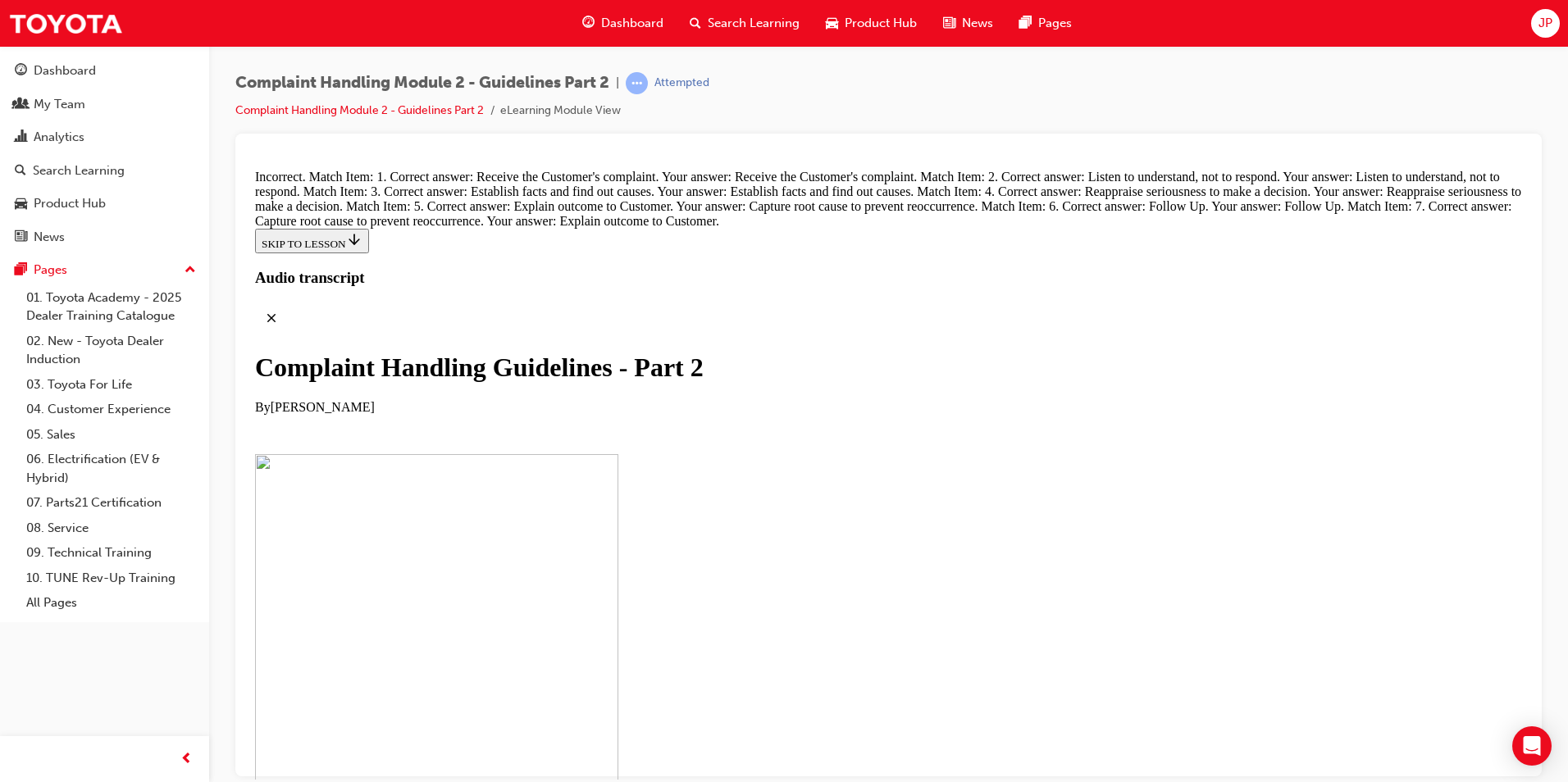
scroll to position [11659, 0]
drag, startPoint x: 820, startPoint y: 586, endPoint x: 866, endPoint y: 420, distance: 172.3
drag, startPoint x: 820, startPoint y: 584, endPoint x: 858, endPoint y: 582, distance: 38.1
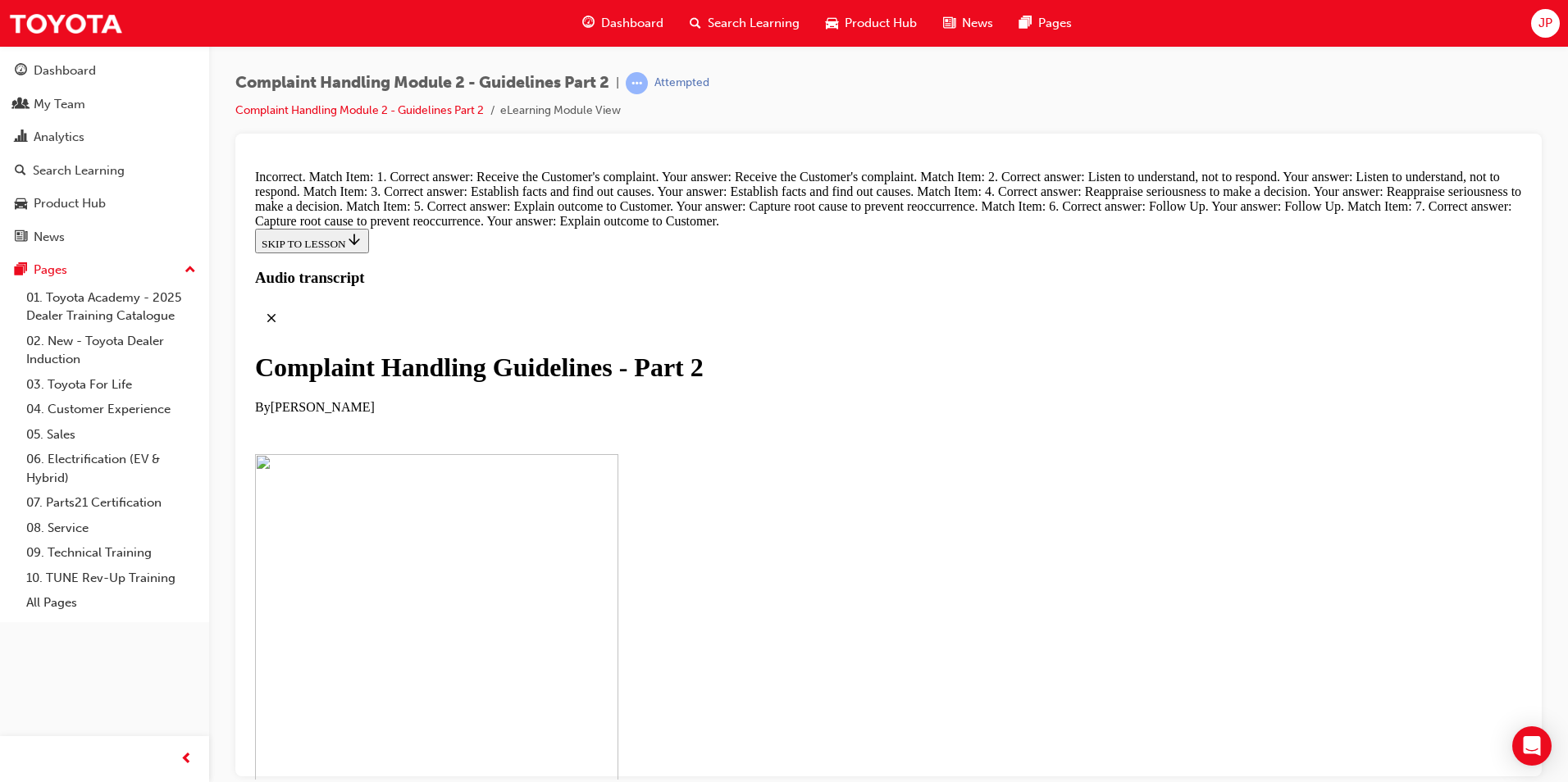
radio input "true"
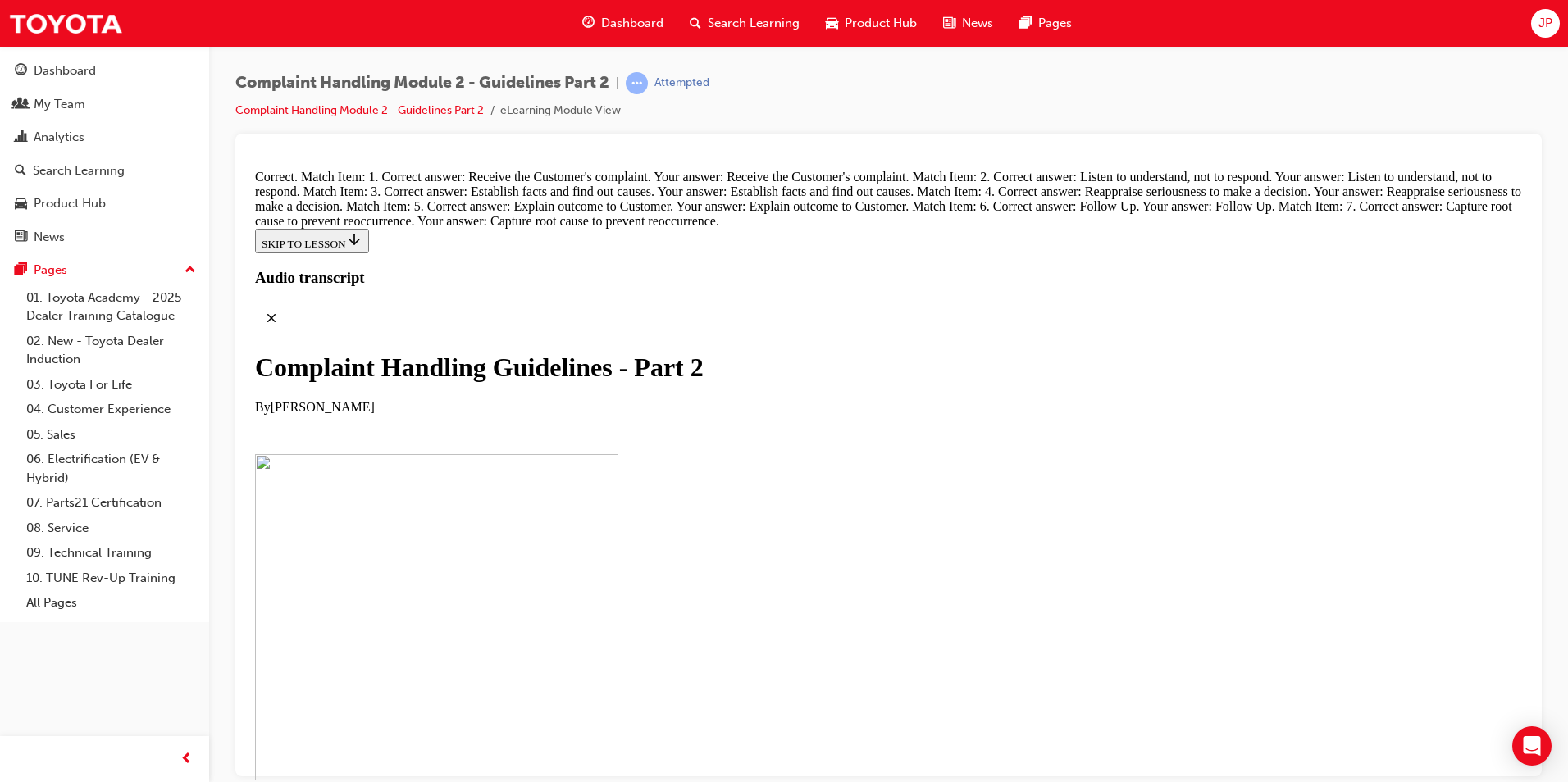
radio input "true"
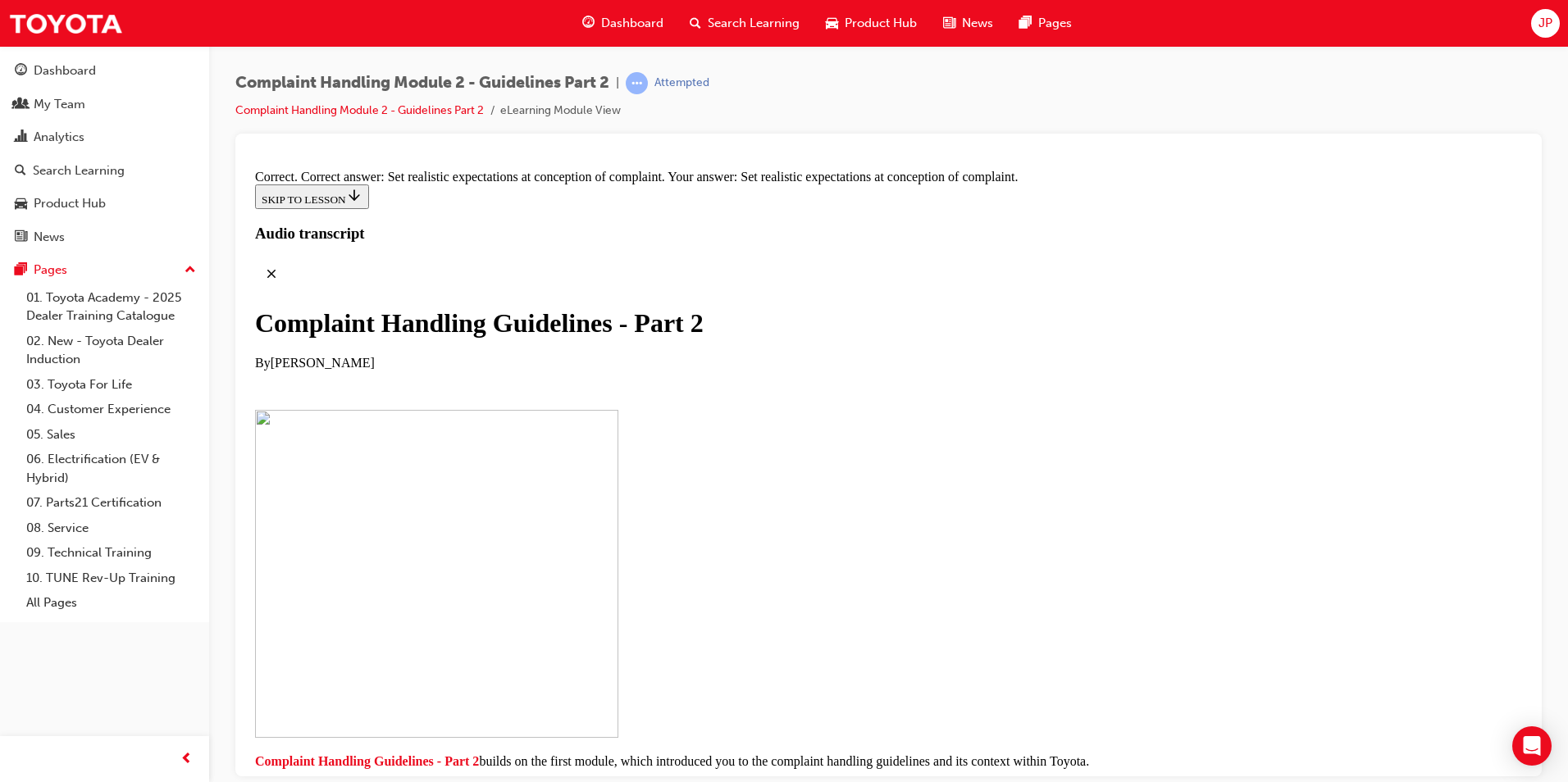
scroll to position [12560, 0]
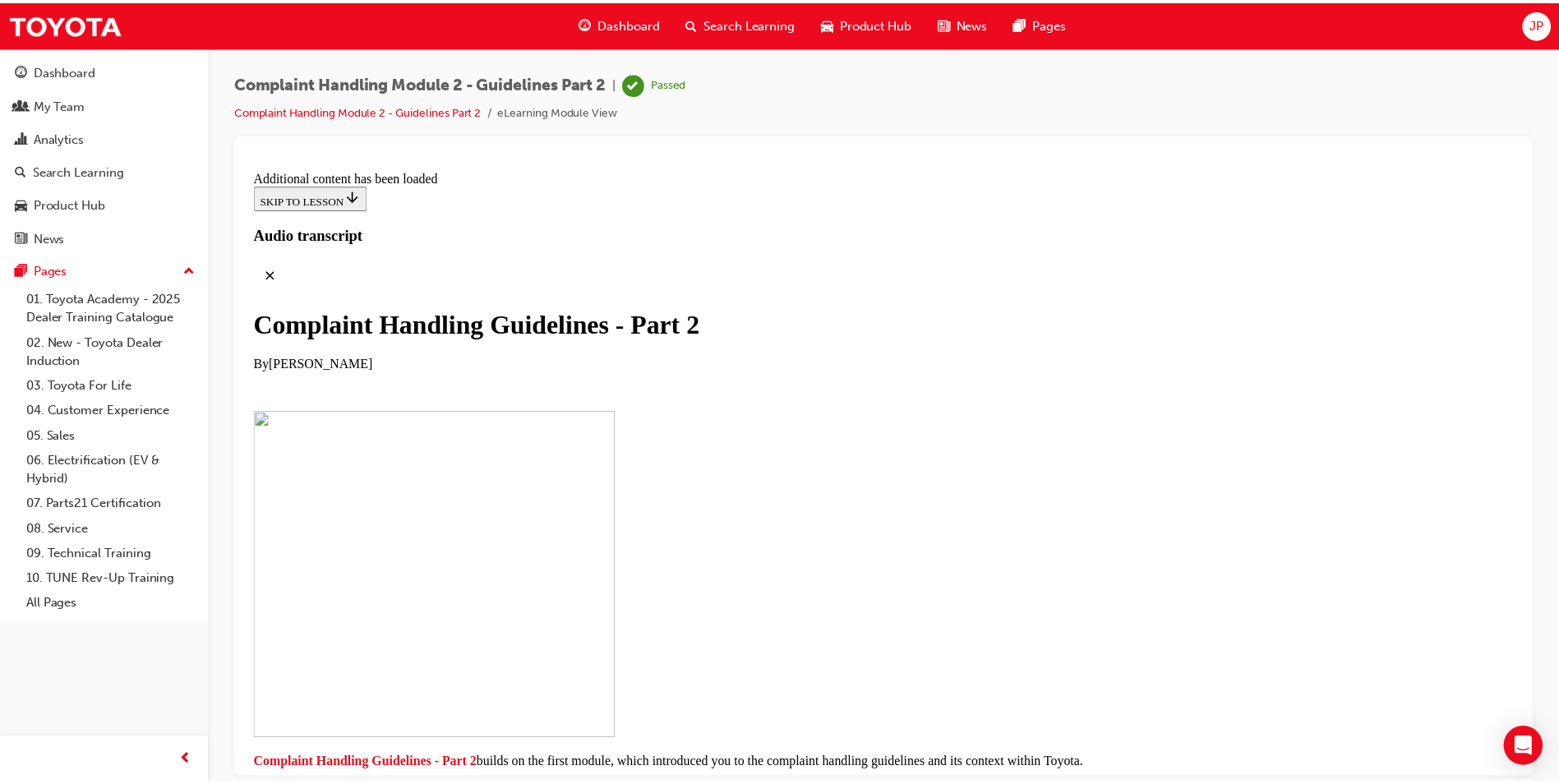
scroll to position [12791, 0]
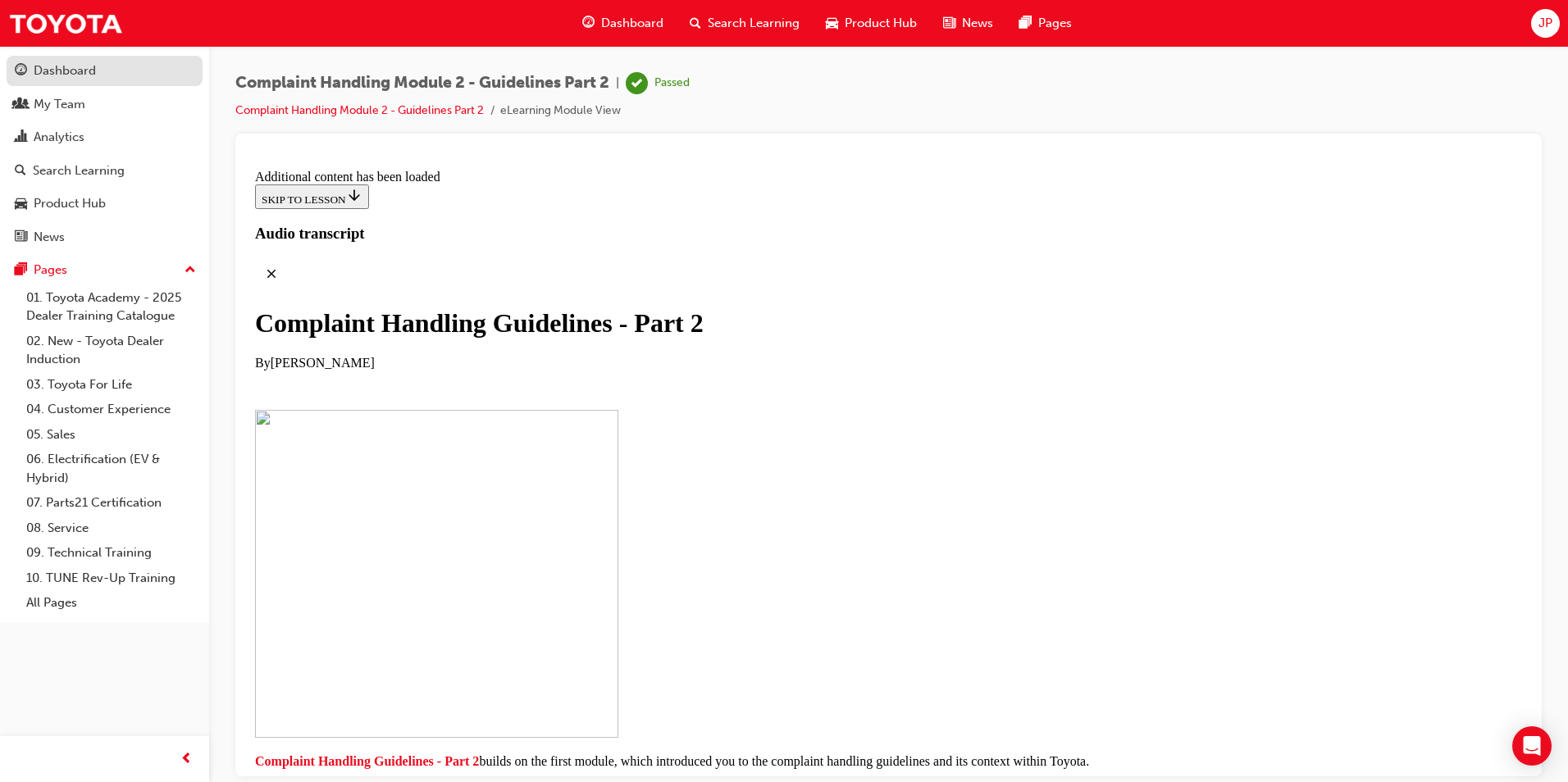
click at [91, 67] on div "Dashboard" at bounding box center [64, 71] width 62 height 19
